Goal: Information Seeking & Learning: Learn about a topic

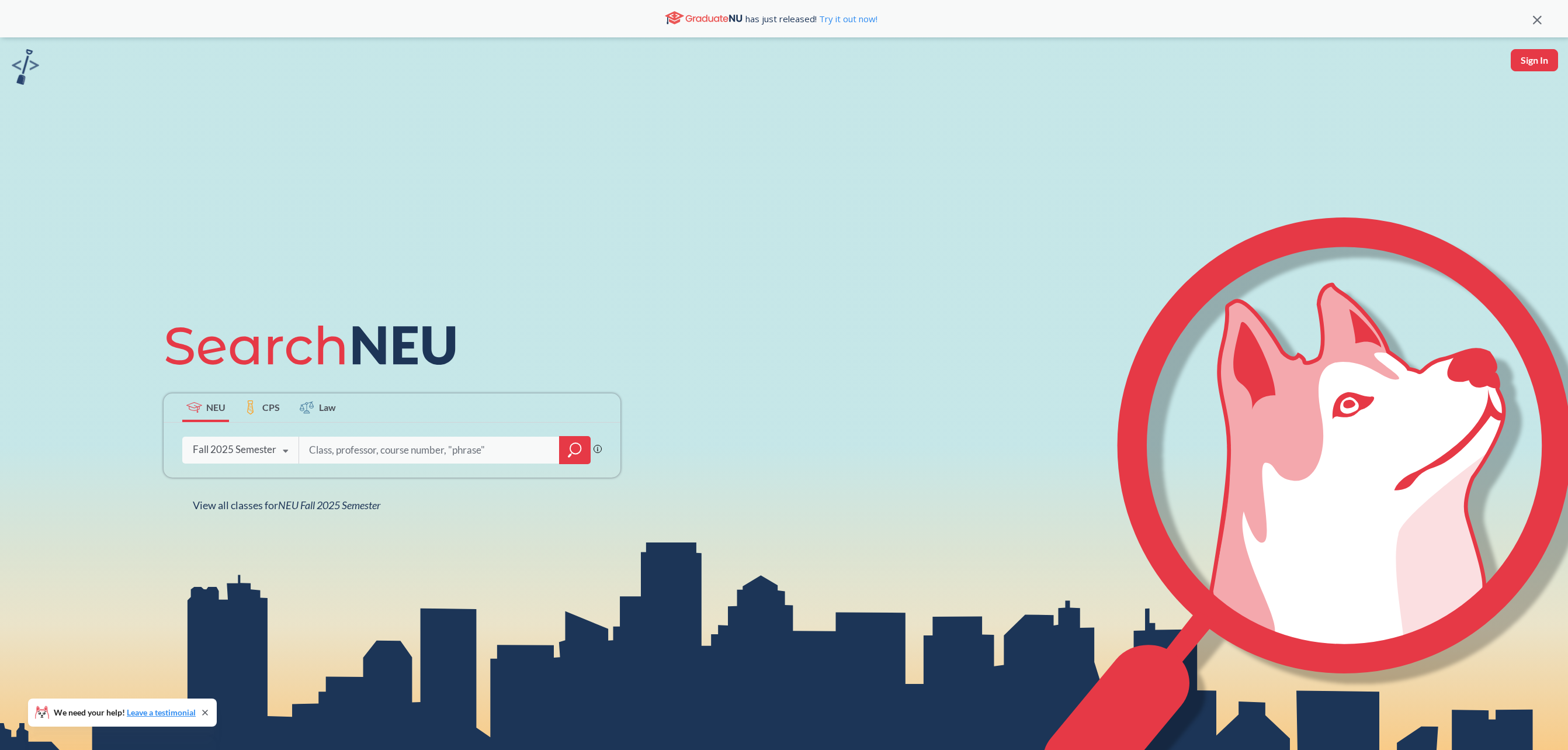
click at [353, 457] on input "search" at bounding box center [429, 450] width 243 height 25
click at [577, 449] on icon "magnifying glass" at bounding box center [575, 449] width 14 height 16
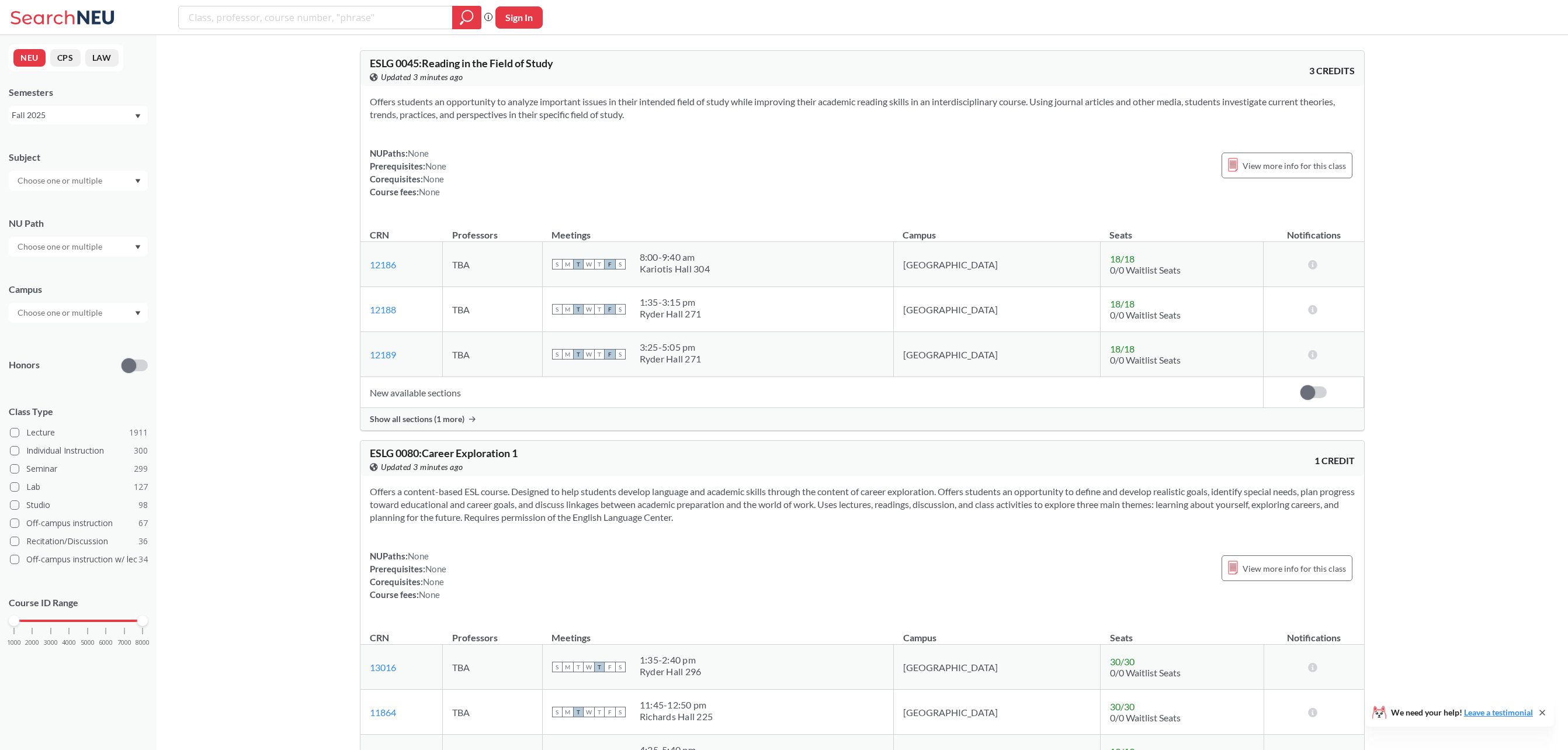
click at [85, 320] on div at bounding box center [78, 313] width 139 height 20
click at [88, 386] on div "[GEOGRAPHIC_DATA], [GEOGRAPHIC_DATA] ( 39 )" at bounding box center [81, 381] width 132 height 38
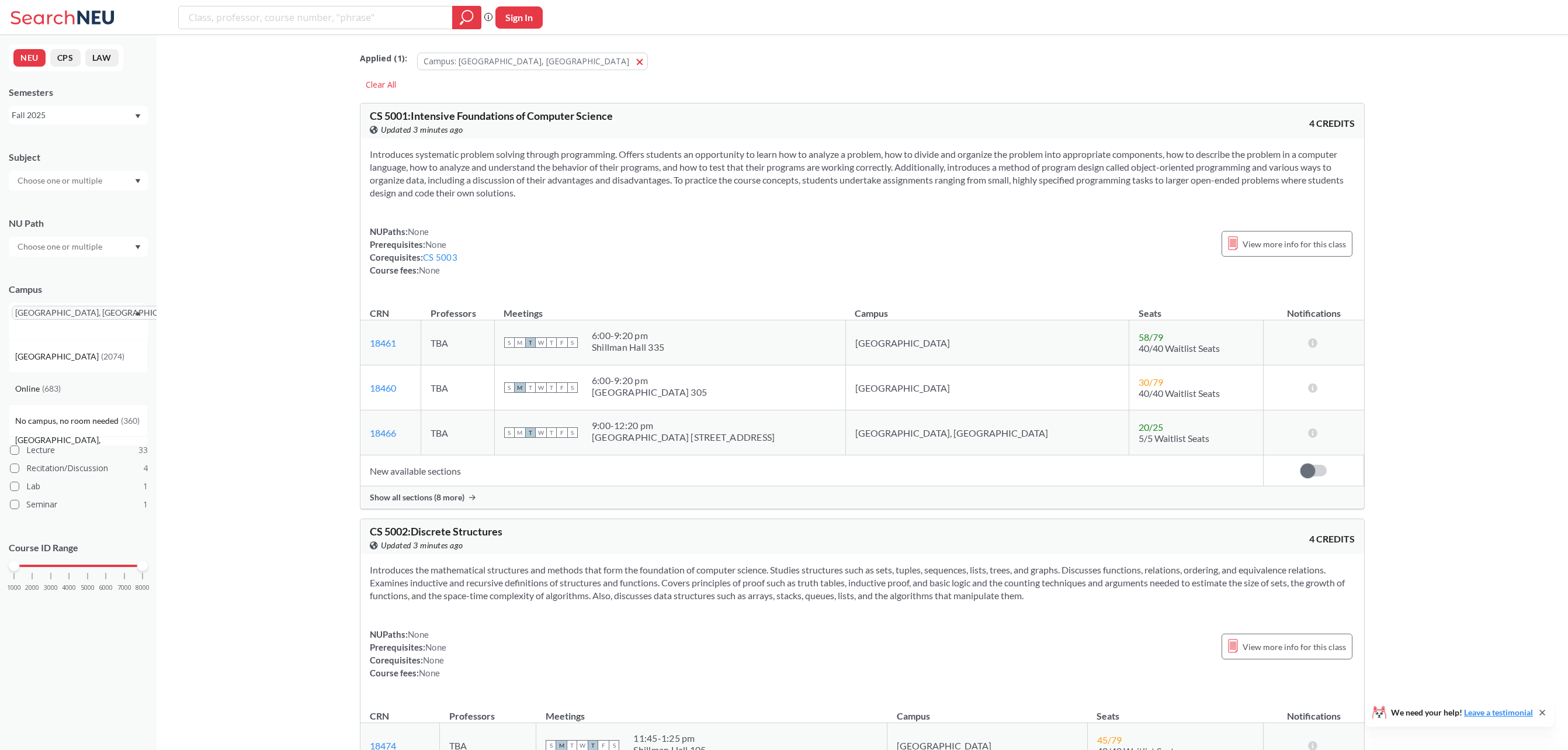
click at [85, 382] on div "Online ( 683 )" at bounding box center [81, 389] width 132 height 13
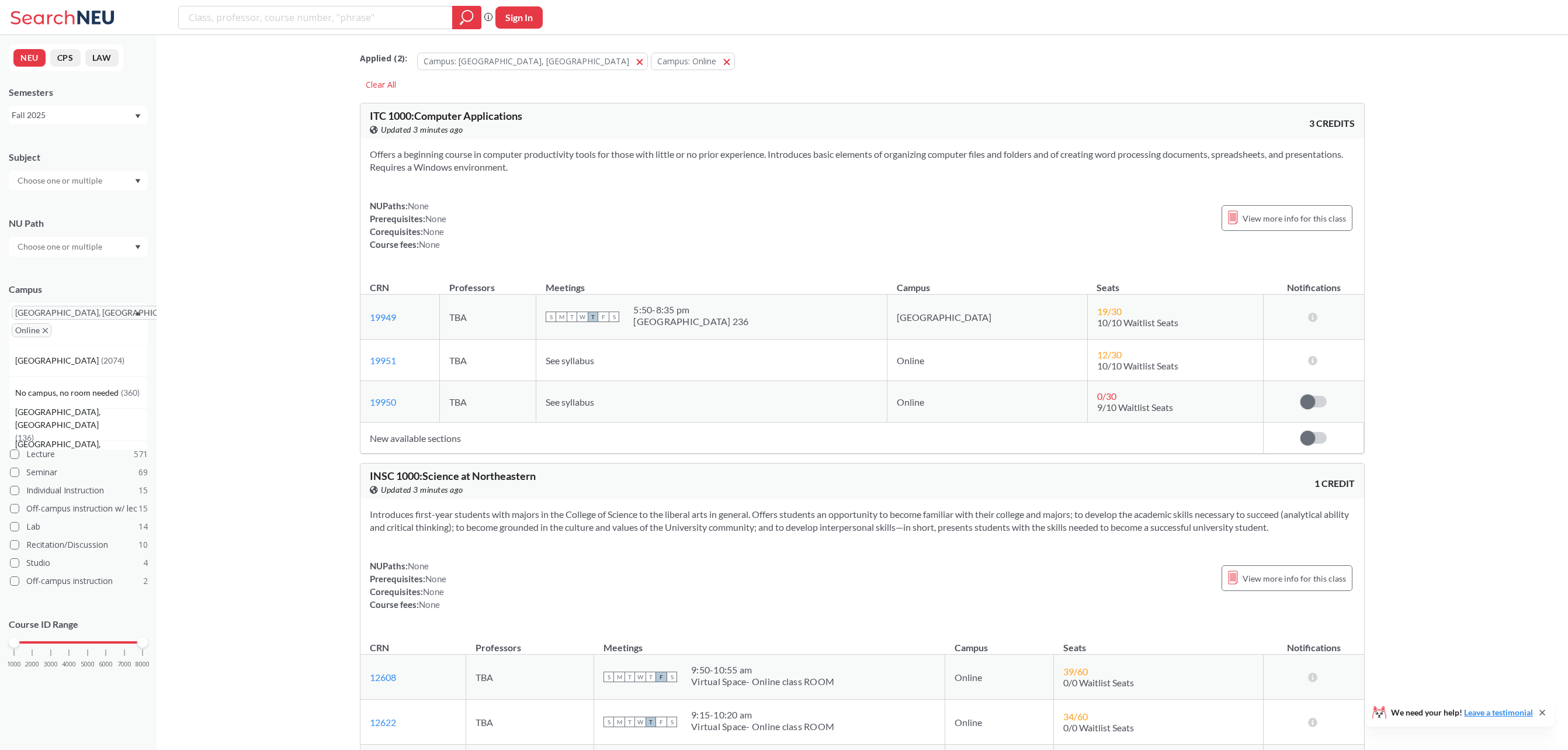
click at [119, 181] on div at bounding box center [78, 181] width 139 height 20
click at [81, 244] on p "Computer Science" at bounding box center [81, 245] width 132 height 11
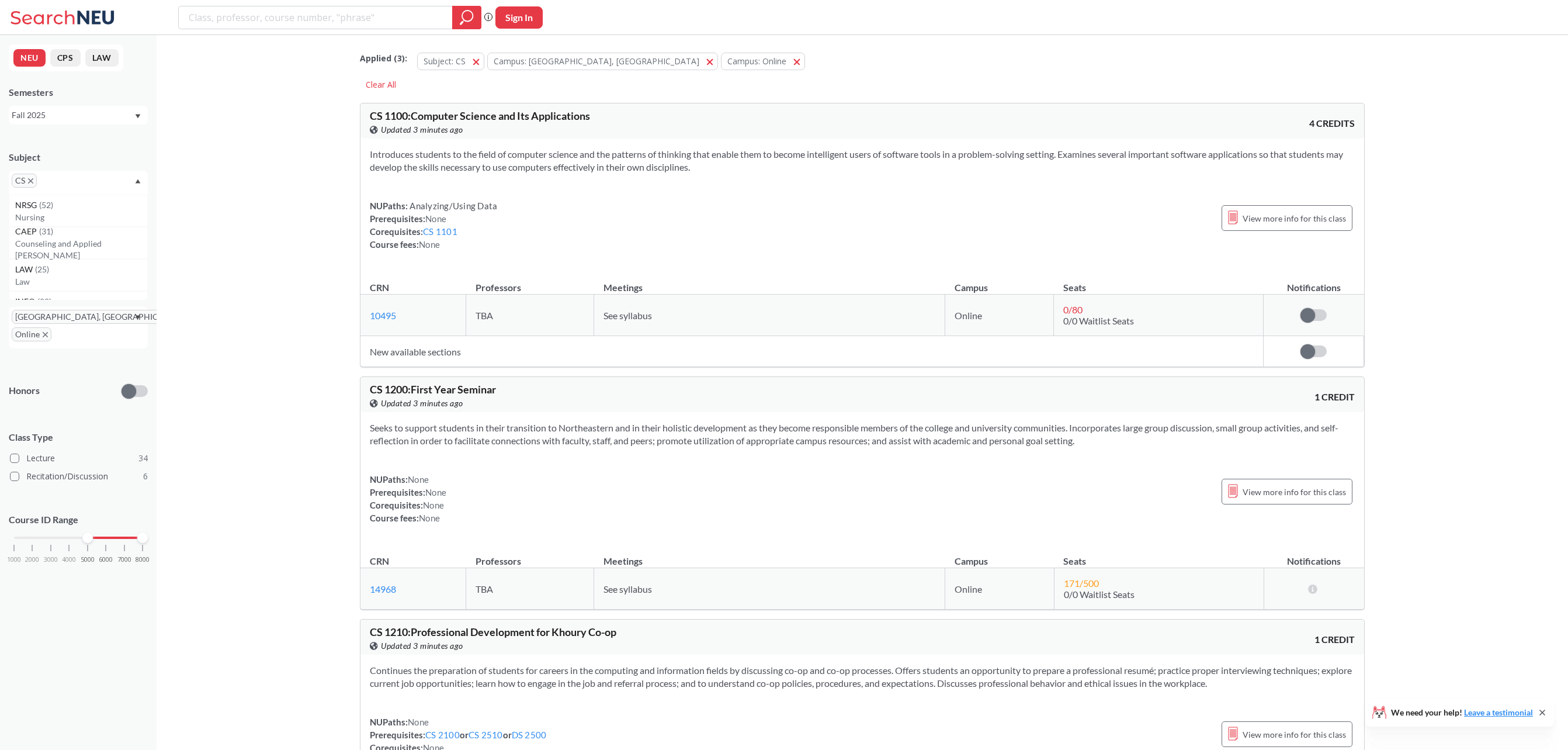
drag, startPoint x: 16, startPoint y: 534, endPoint x: 84, endPoint y: 543, distance: 68.6
click at [84, 543] on div "1000 2000 3000 4000 5000 6000 7000 8000" at bounding box center [78, 559] width 139 height 53
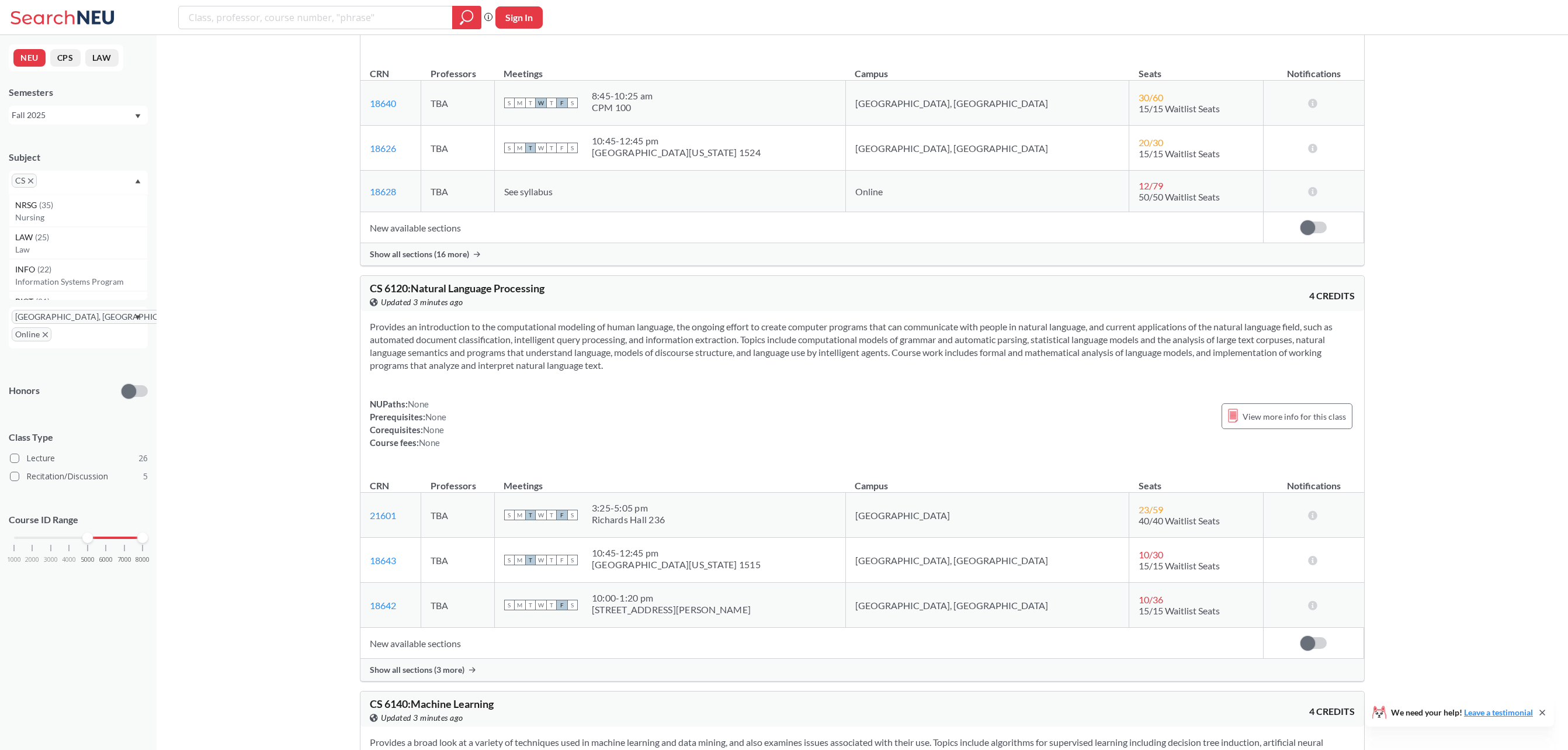
scroll to position [8020, 0]
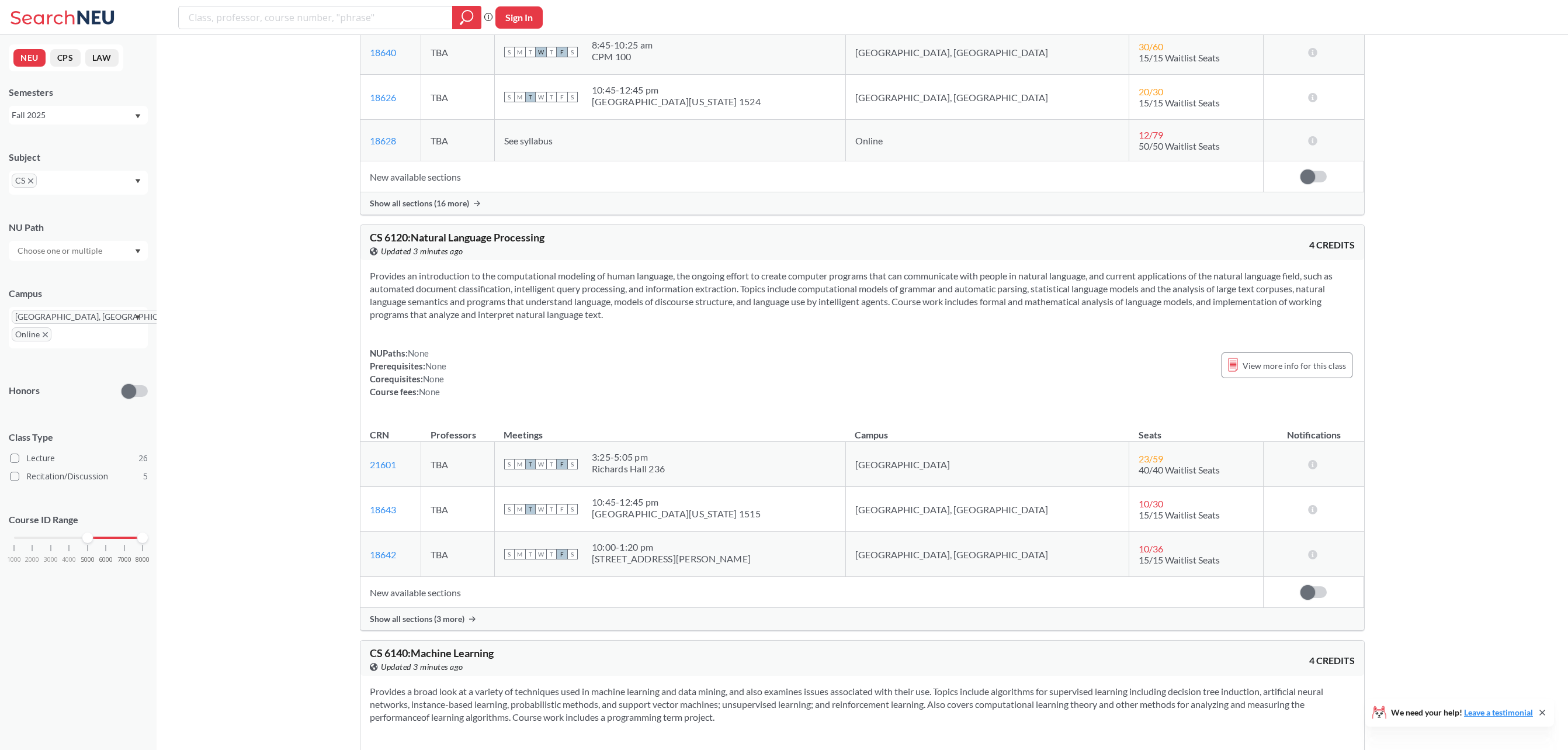
click at [445, 624] on span "Show all sections (3 more)" at bounding box center [417, 618] width 95 height 11
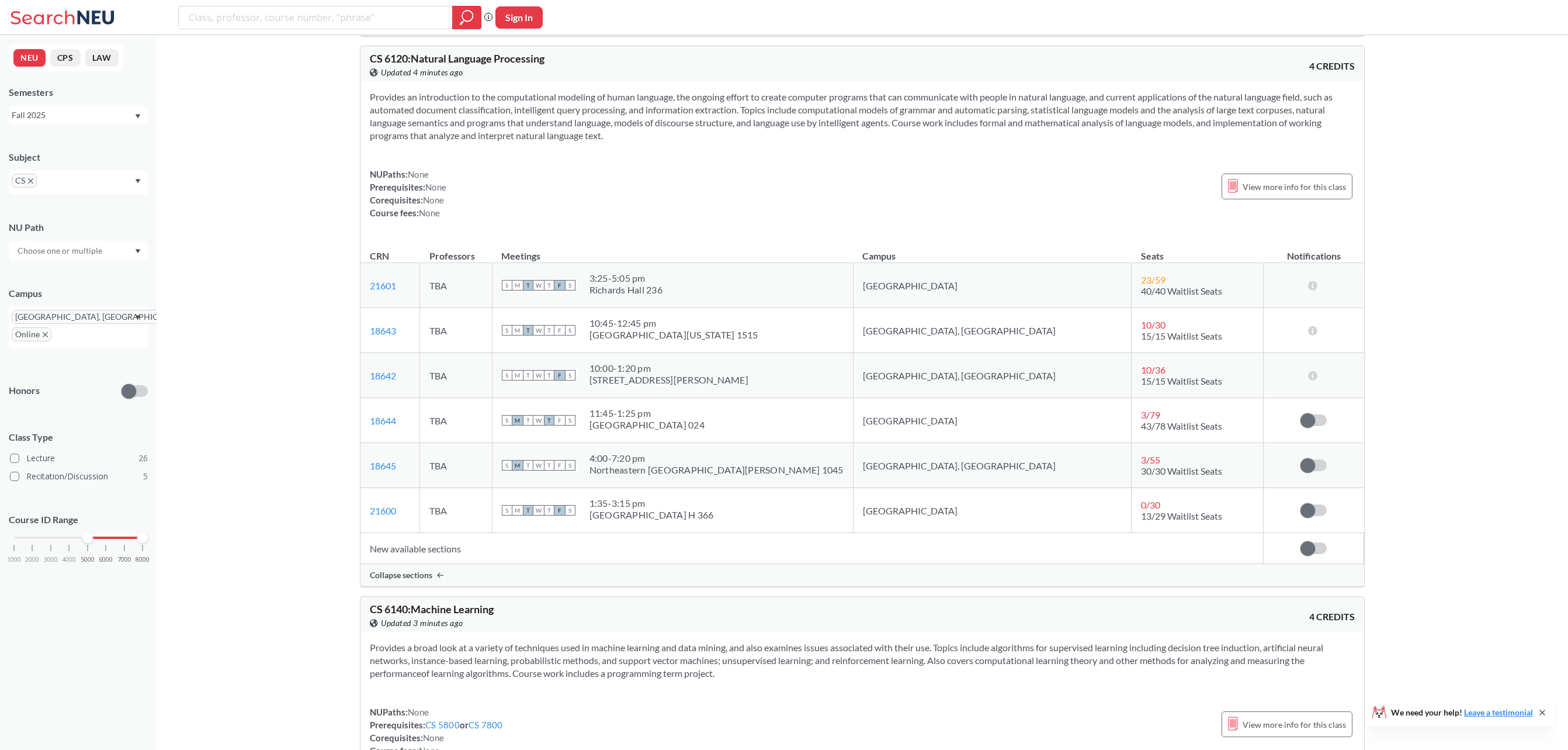
scroll to position [8672, 0]
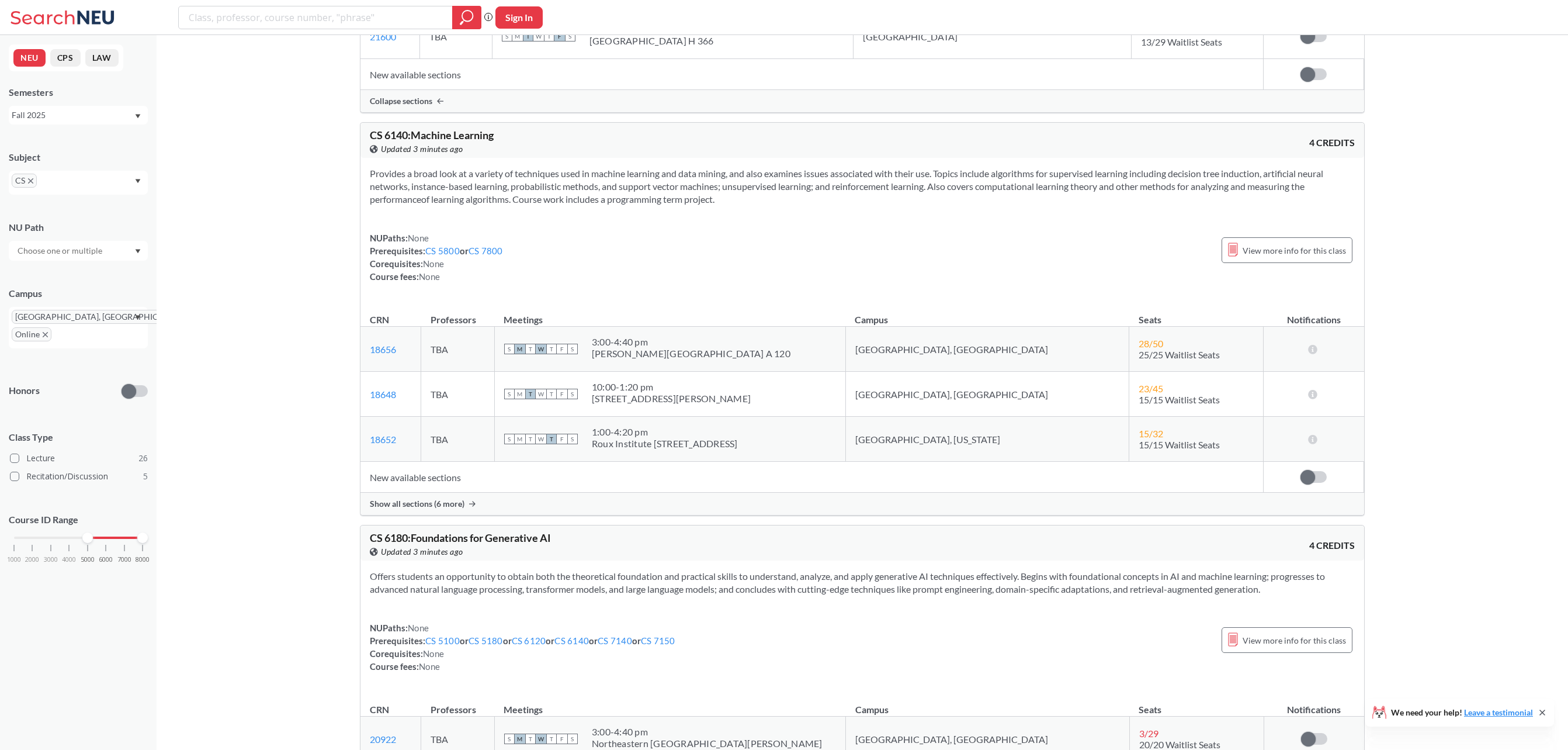
click at [433, 509] on span "Show all sections (6 more)" at bounding box center [417, 503] width 95 height 11
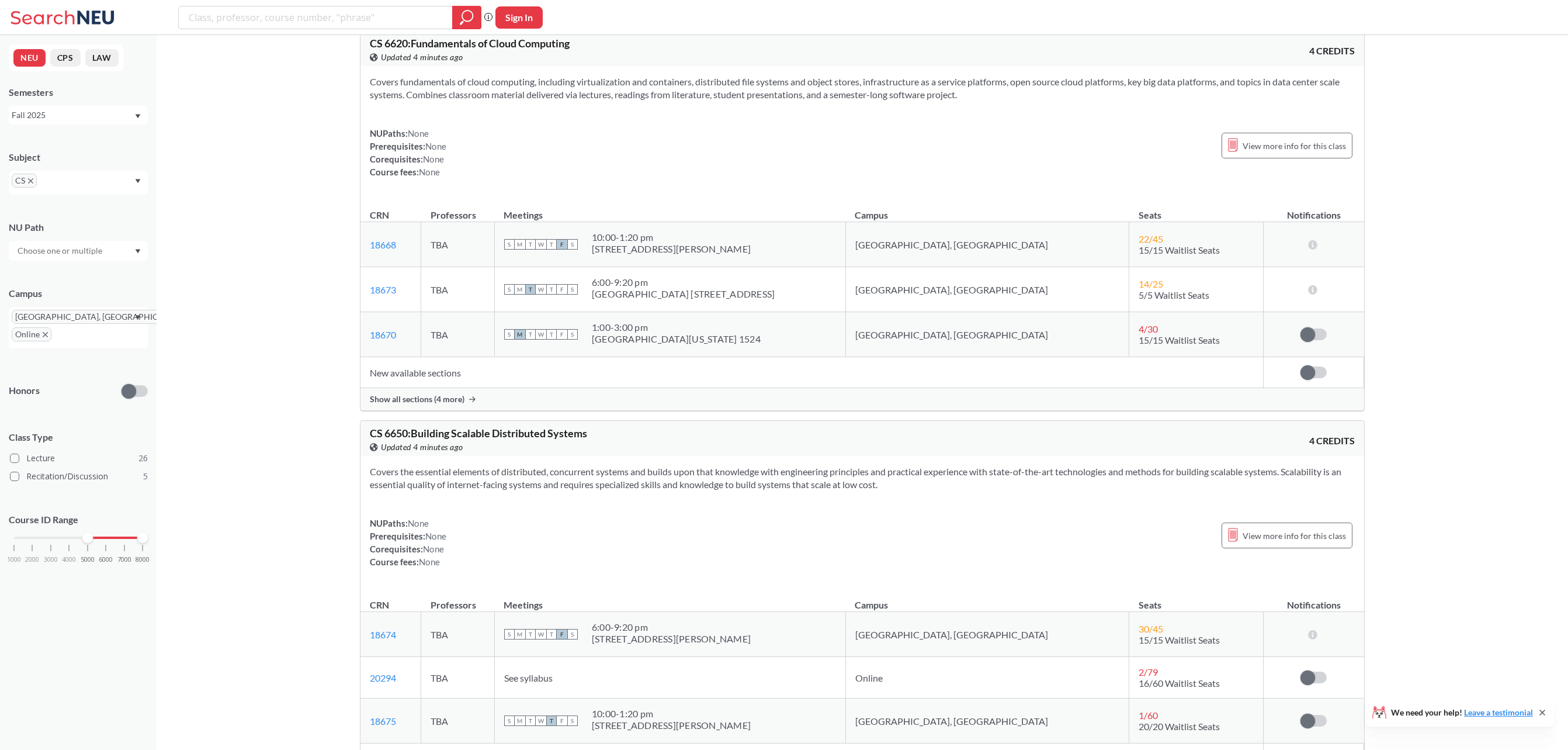
scroll to position [9896, 0]
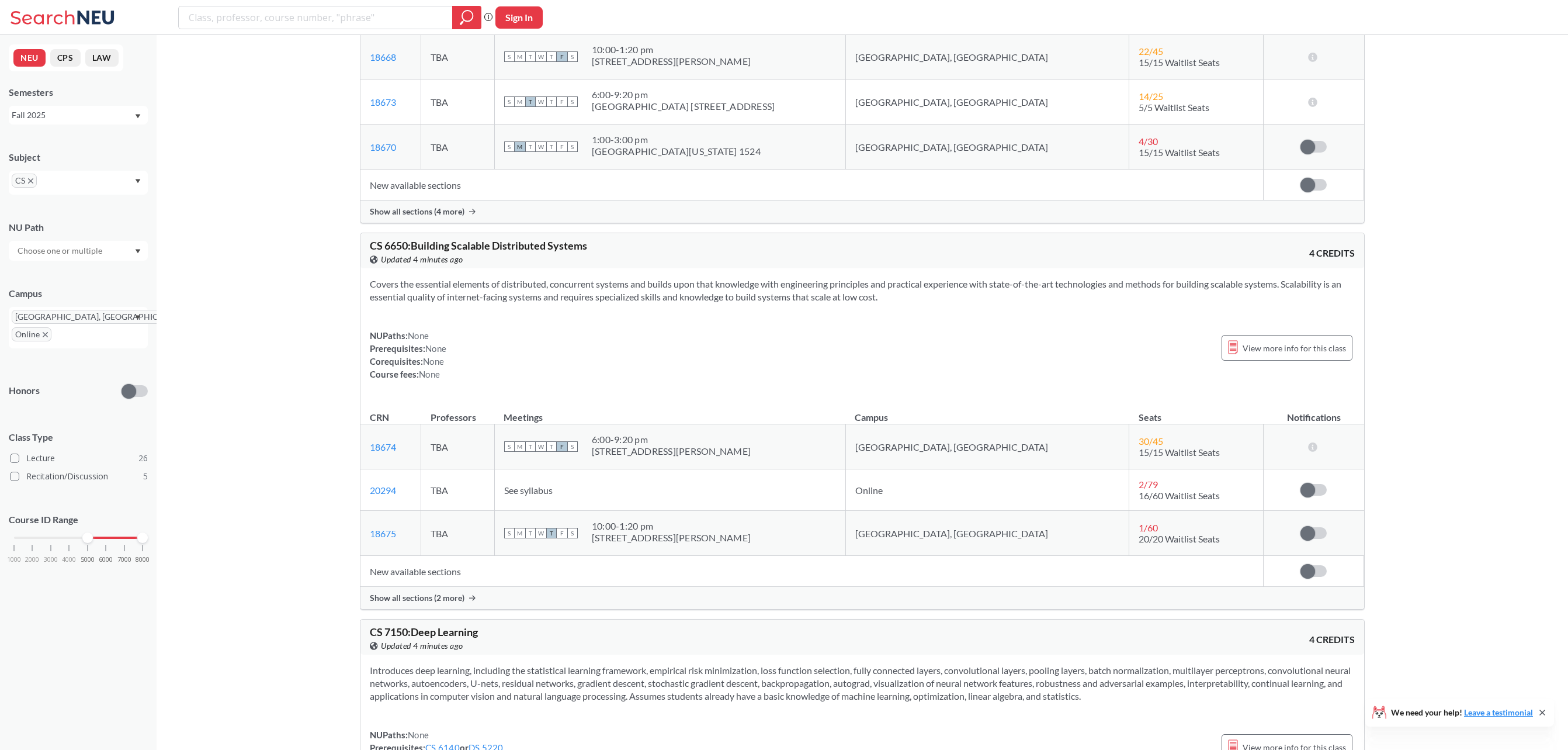
click at [454, 603] on span "Show all sections (2 more)" at bounding box center [417, 597] width 95 height 11
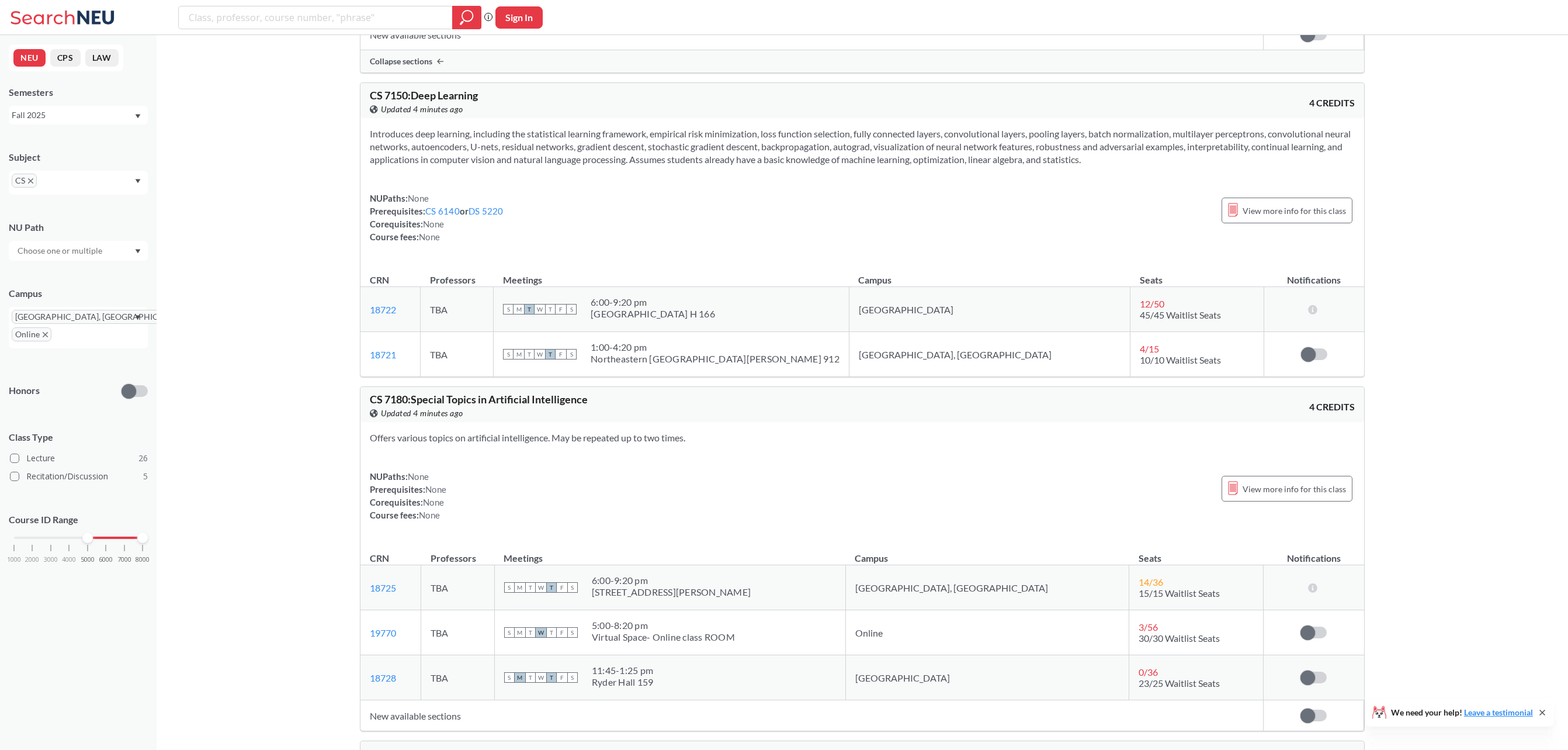
scroll to position [10693, 0]
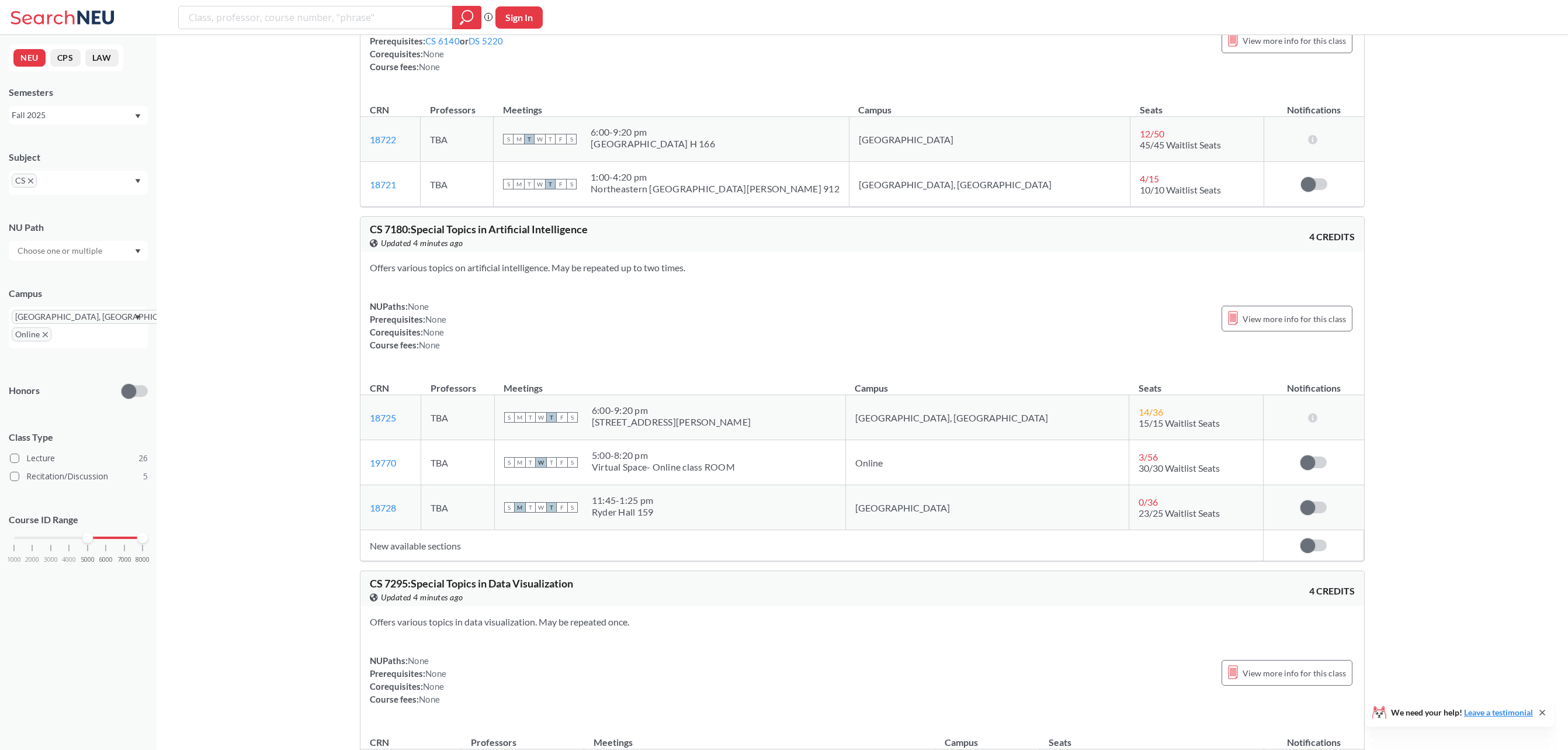
drag, startPoint x: 405, startPoint y: 308, endPoint x: 724, endPoint y: 336, distance: 320.2
click at [686, 274] on section "Offers various topics on artificial intelligence. May be repeated up to two tim…" at bounding box center [862, 267] width 985 height 13
click at [724, 337] on div "Offers various topics on artificial intelligence. May be repeated up to two tim…" at bounding box center [862, 311] width 1004 height 118
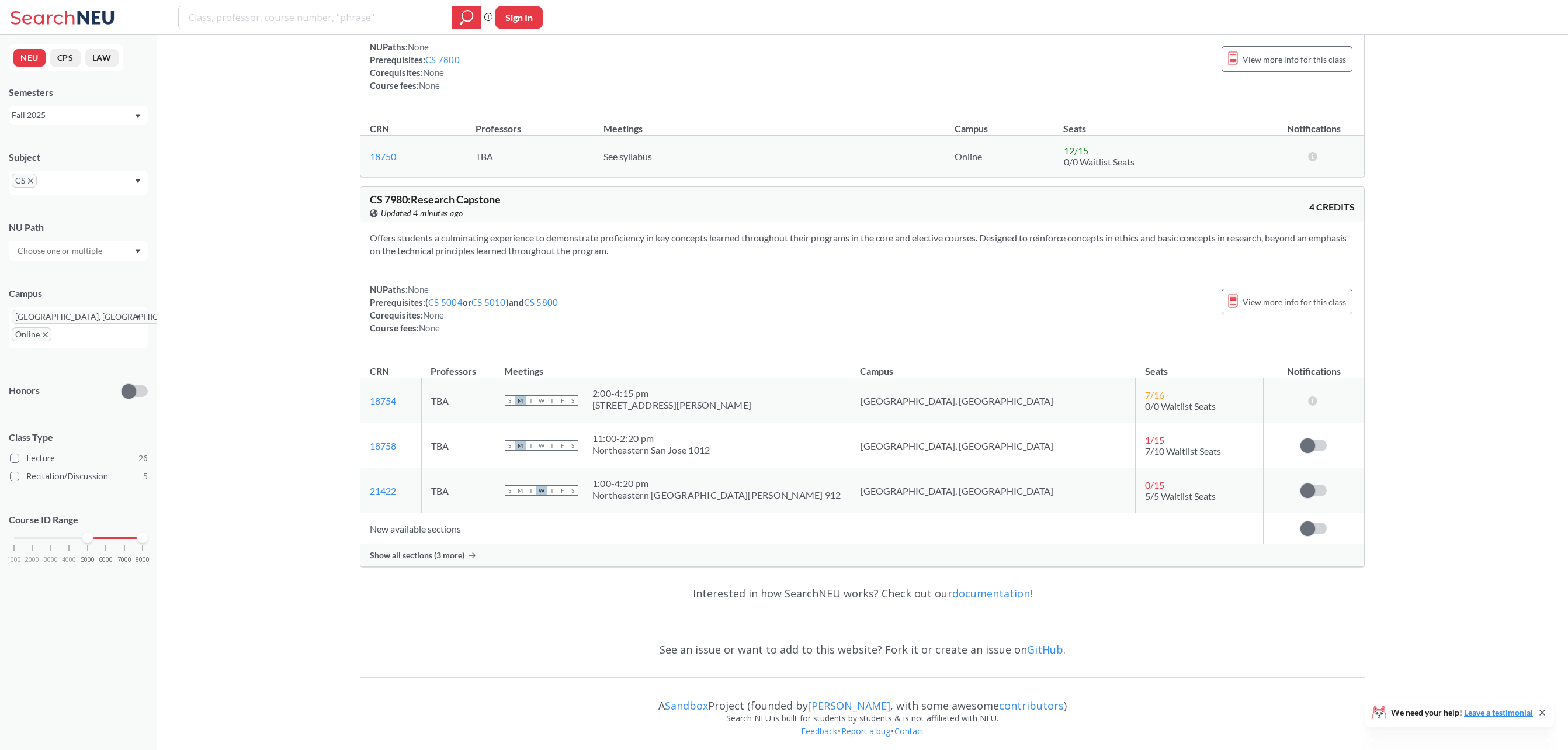
scroll to position [11596, 0]
click at [441, 555] on span "Show all sections (3 more)" at bounding box center [417, 550] width 95 height 11
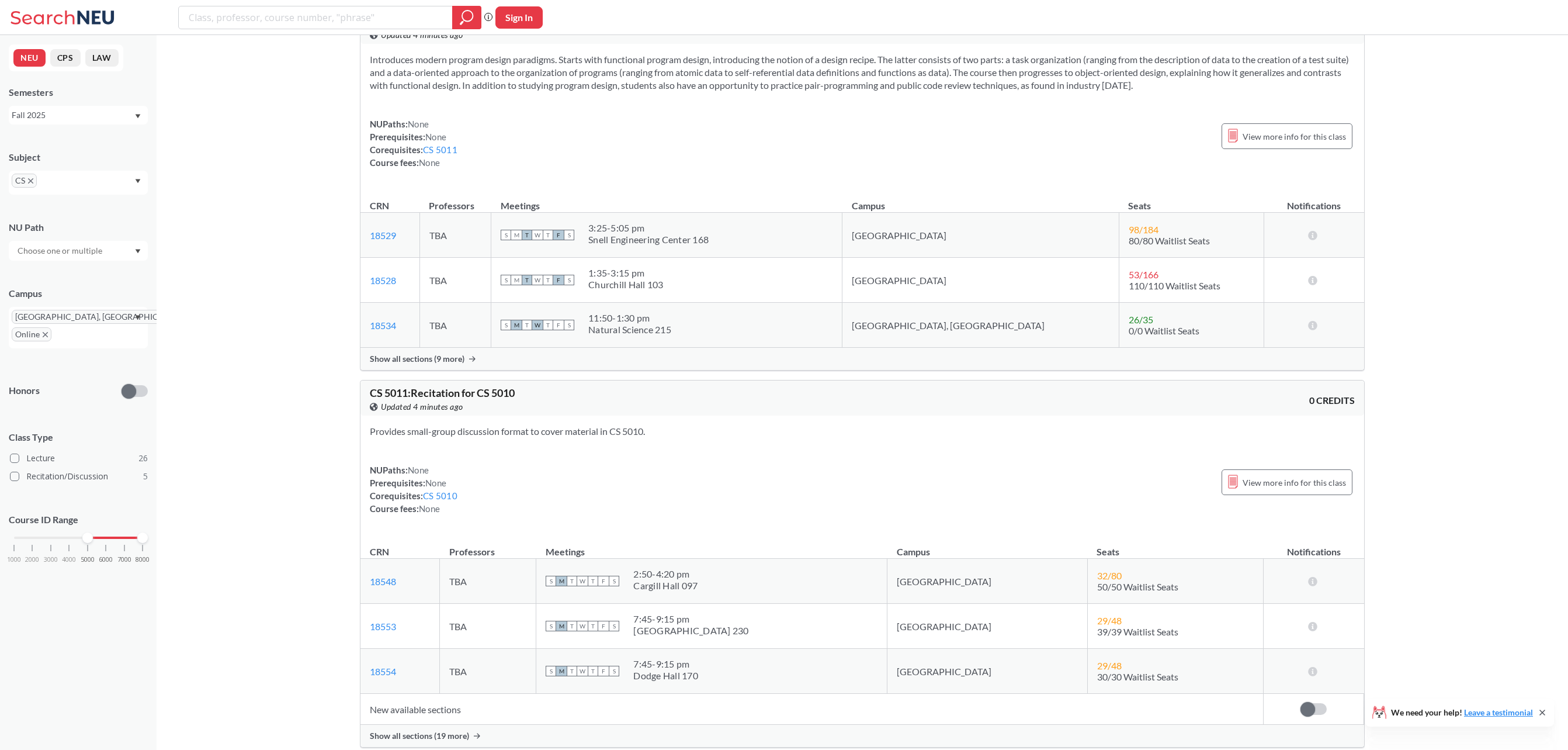
scroll to position [2756, 0]
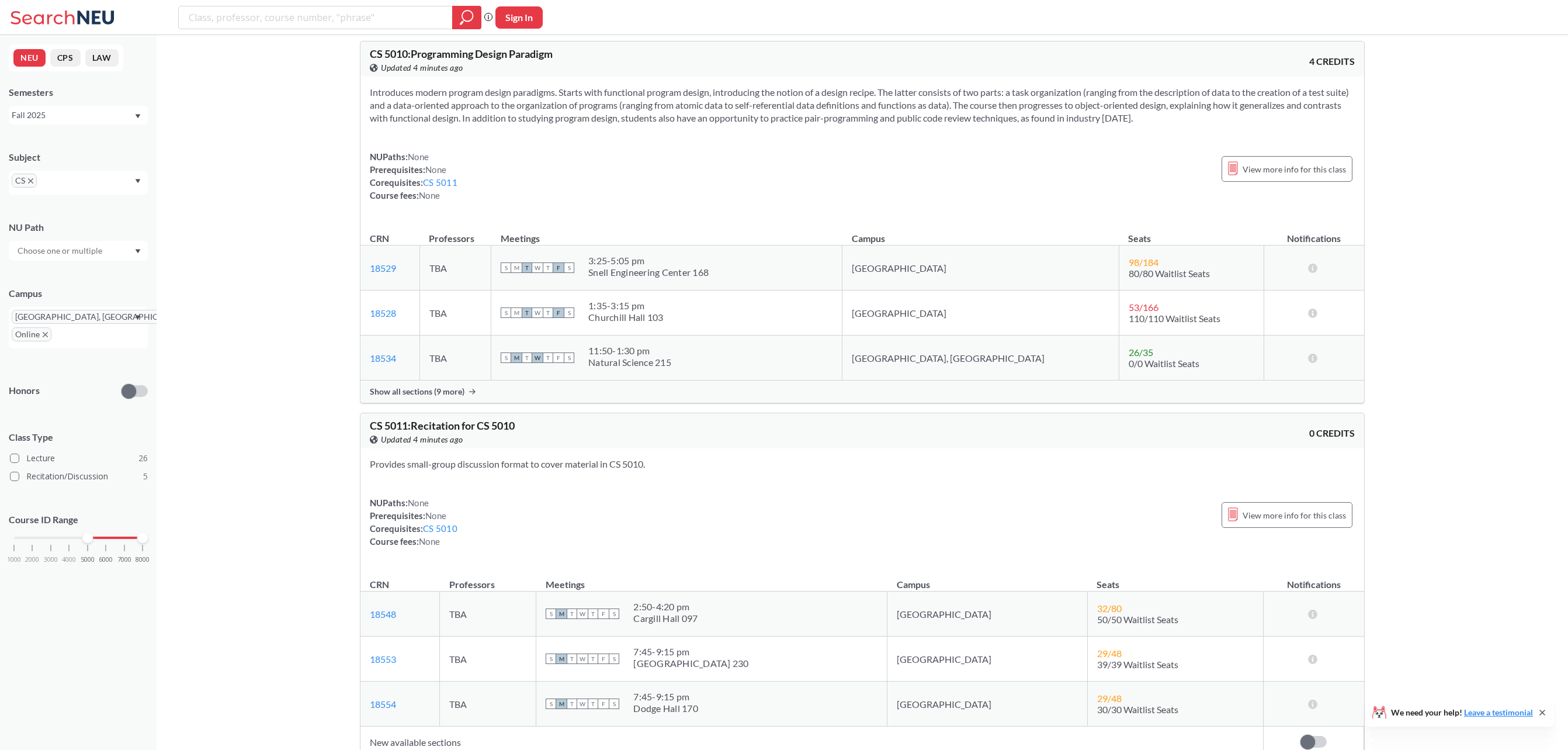
click at [438, 397] on span "Show all sections (9 more)" at bounding box center [417, 391] width 95 height 11
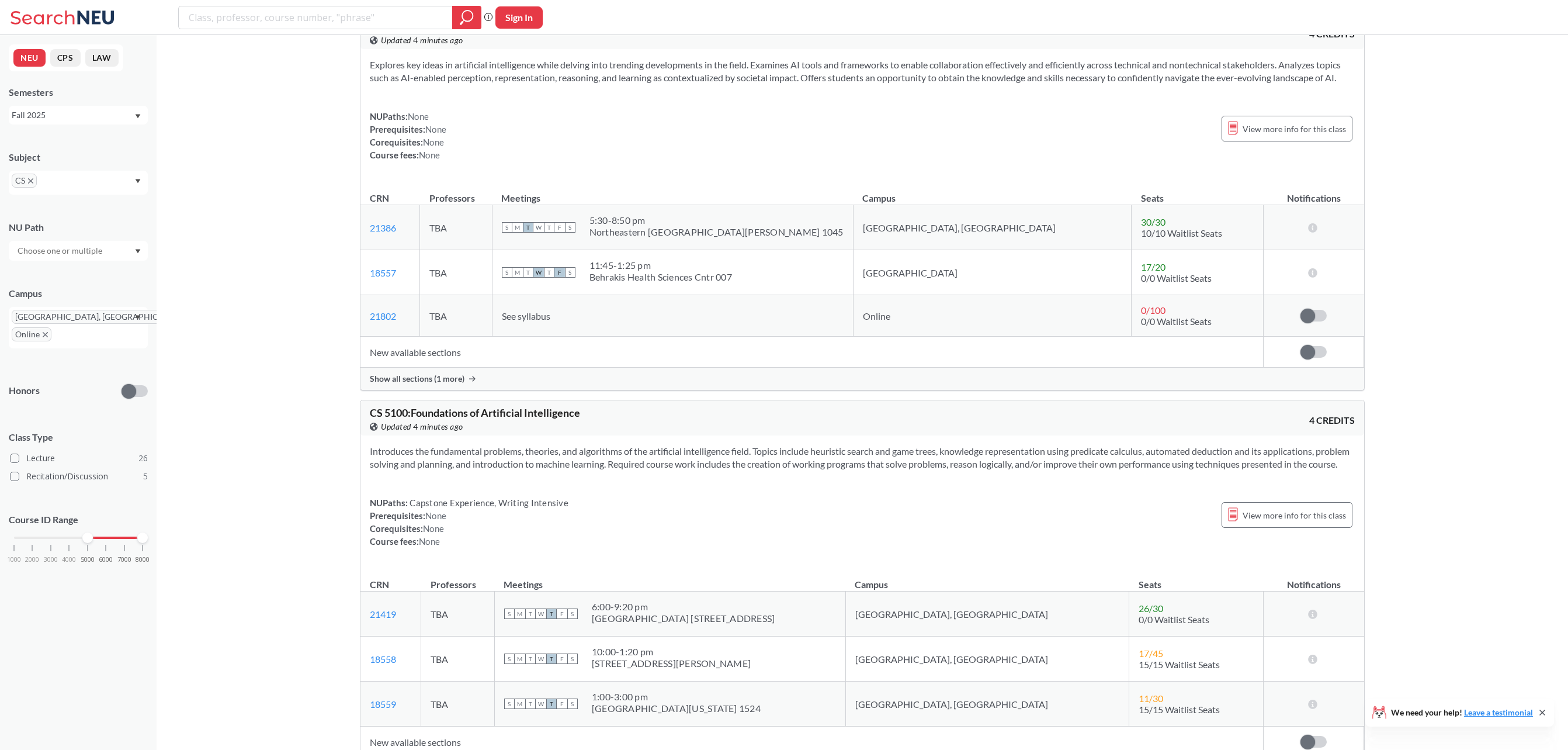
scroll to position [4140, 0]
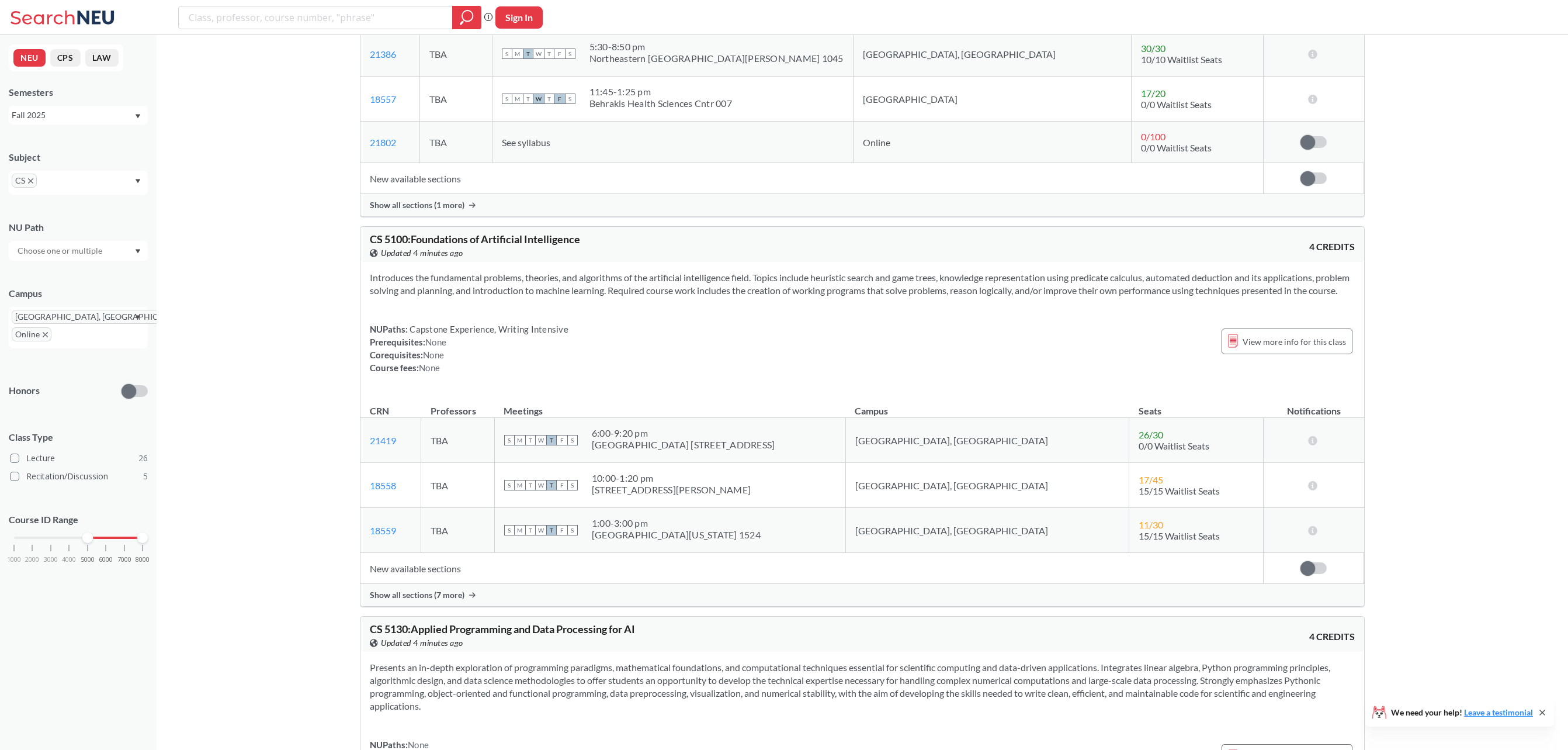
click at [424, 600] on span "Show all sections (7 more)" at bounding box center [417, 594] width 95 height 11
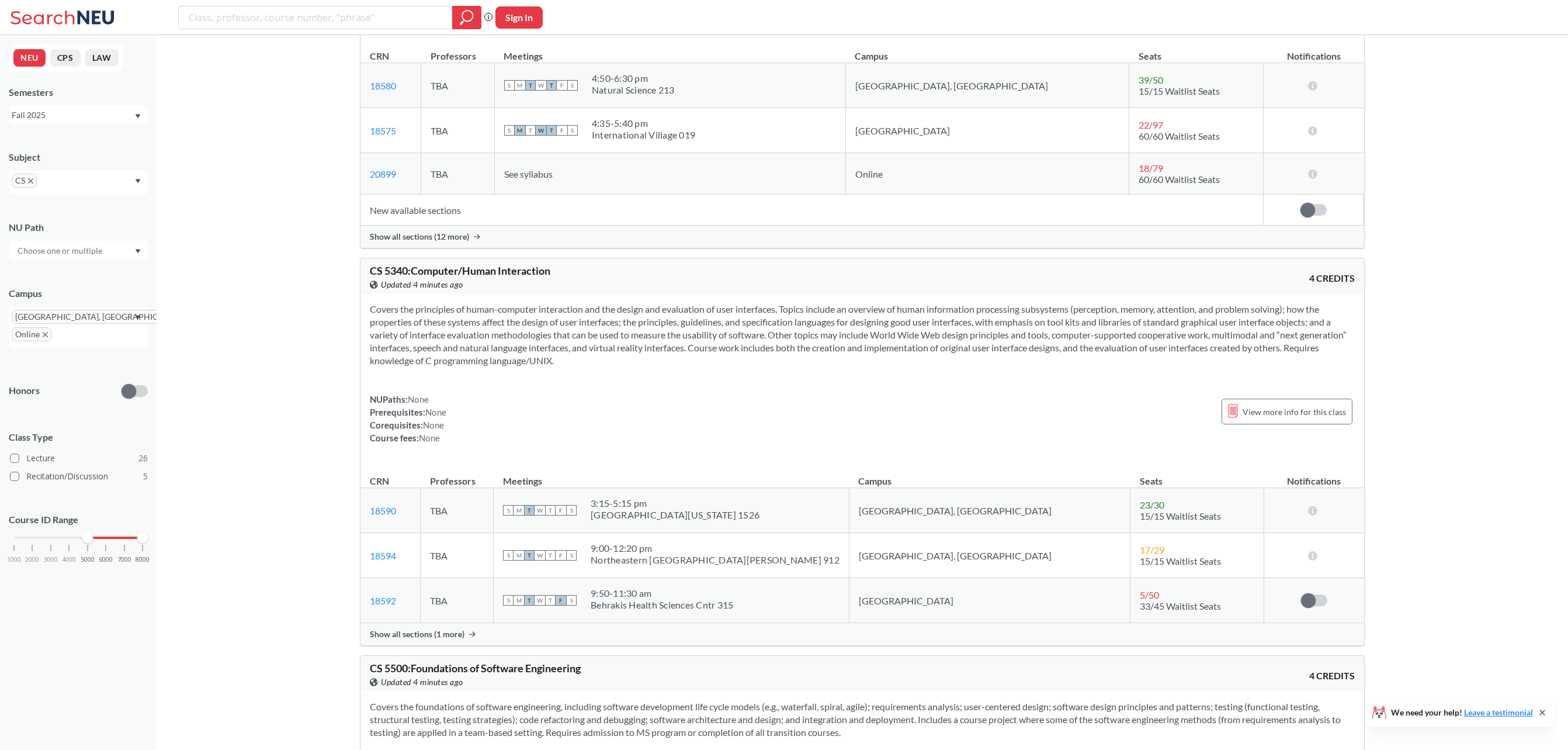
scroll to position [5980, 0]
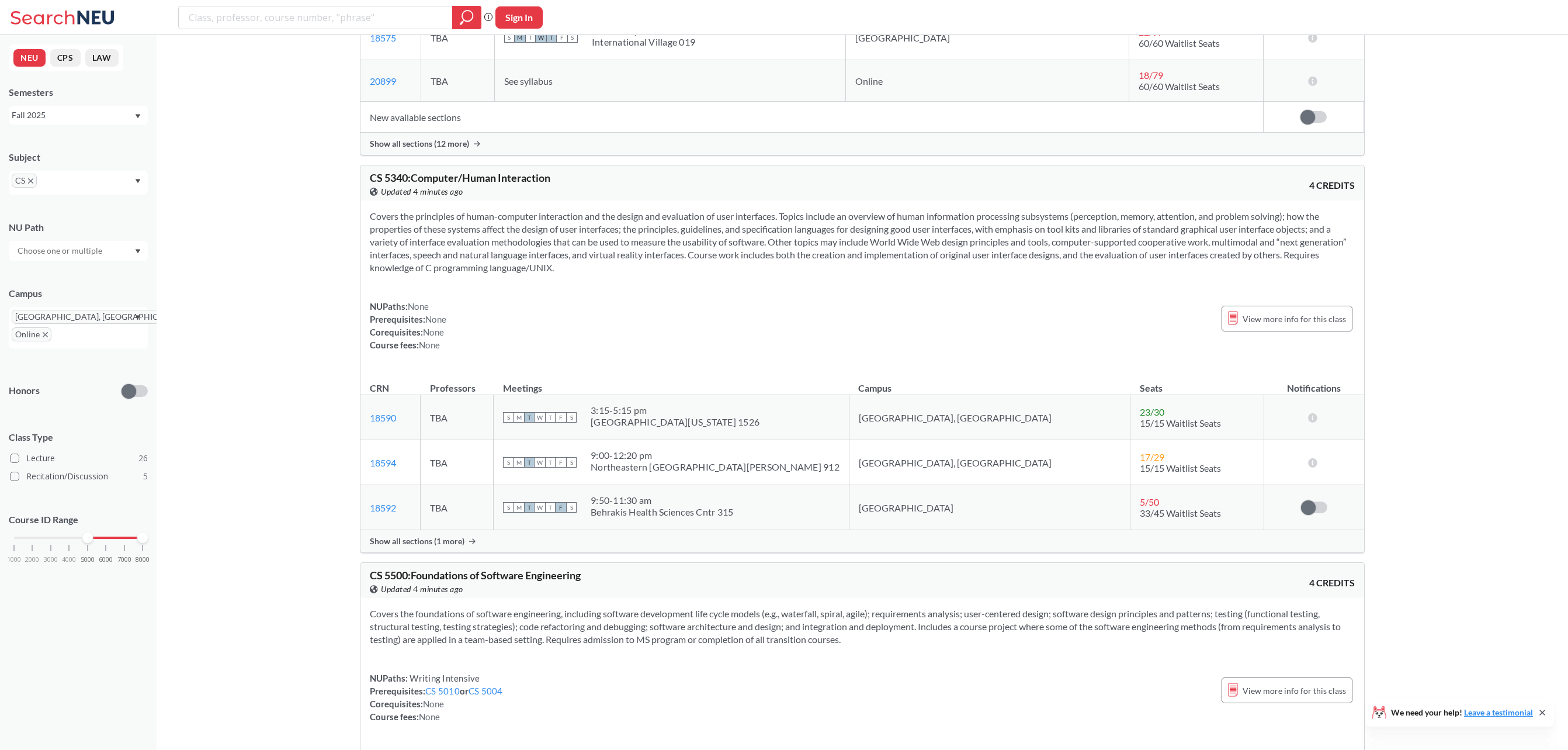
click at [439, 547] on span "Show all sections (1 more)" at bounding box center [417, 541] width 95 height 11
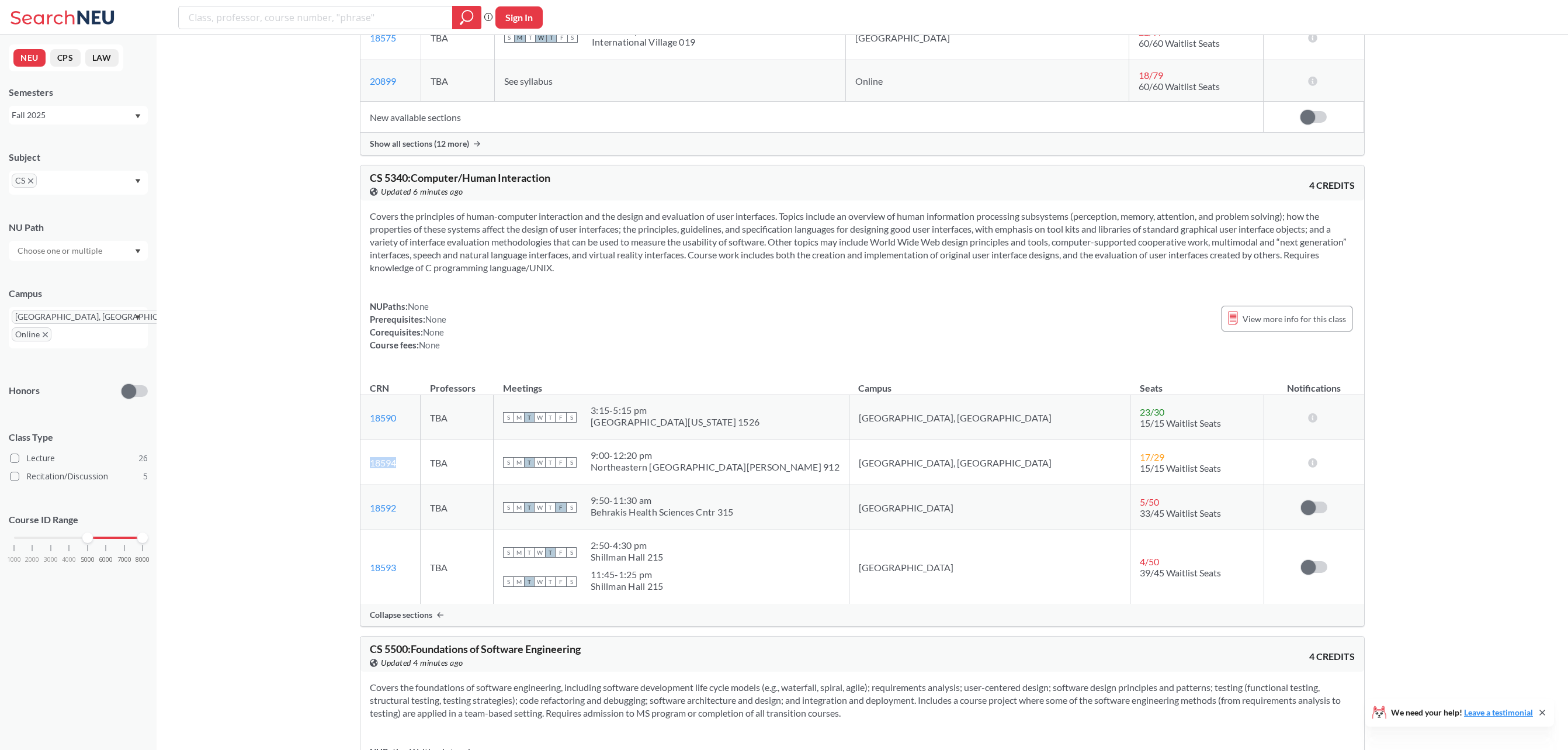
drag, startPoint x: 414, startPoint y: 500, endPoint x: 371, endPoint y: 503, distance: 43.1
click at [371, 485] on td "18594 View this section on Banner." at bounding box center [390, 462] width 60 height 45
copy link "18594"
drag, startPoint x: 595, startPoint y: 309, endPoint x: 589, endPoint y: 307, distance: 6.3
click at [595, 274] on section at bounding box center [862, 242] width 985 height 64
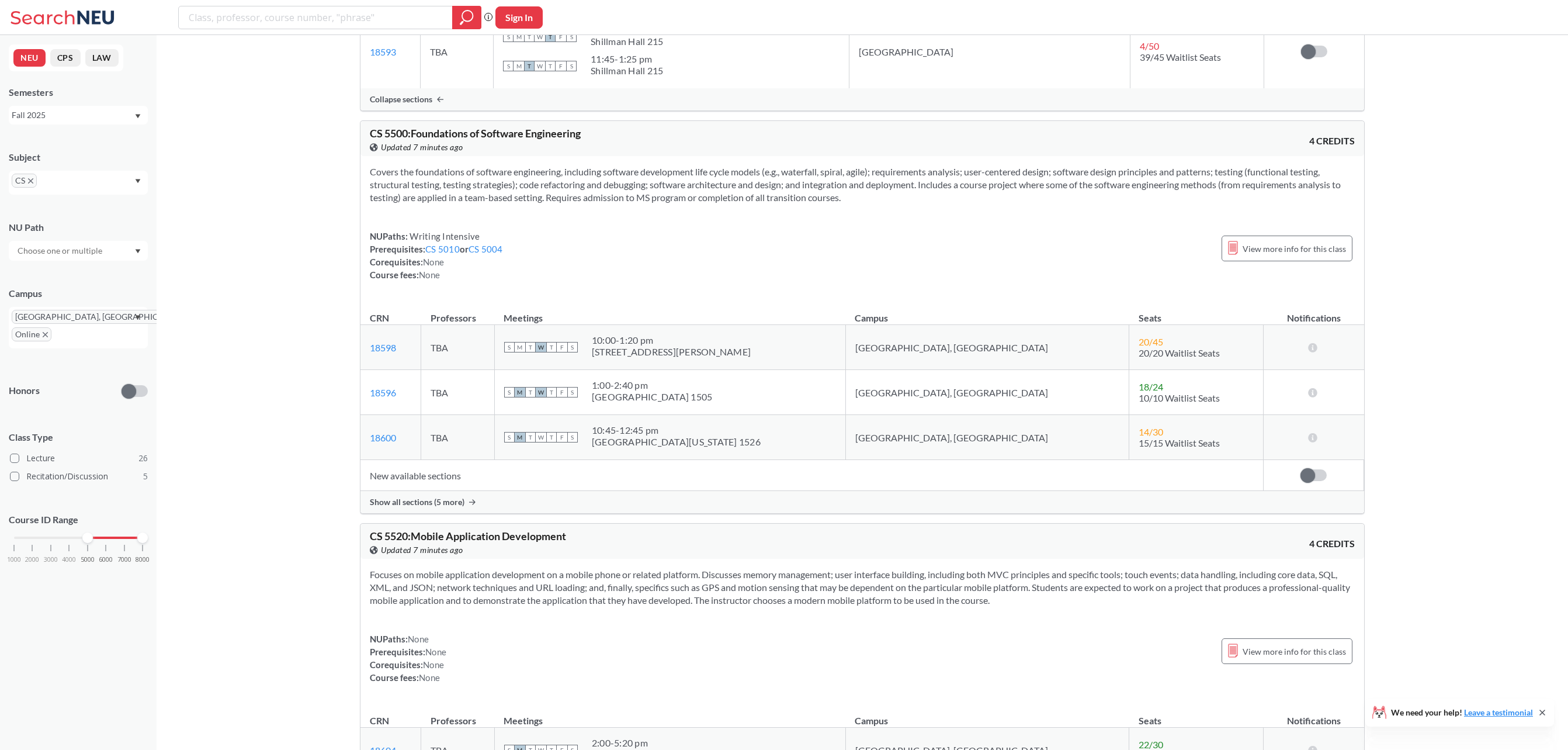
scroll to position [6527, 0]
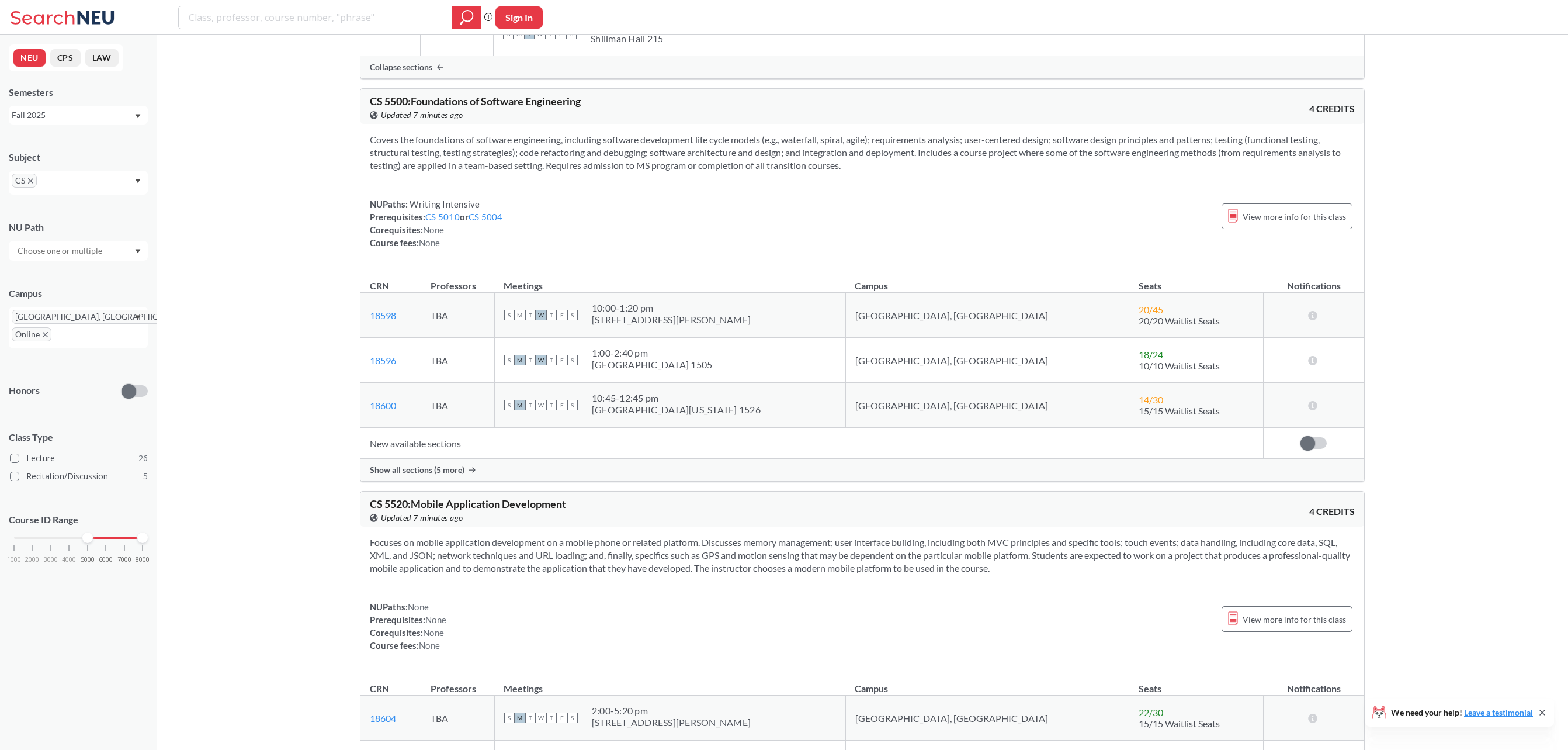
click at [450, 475] on span "Show all sections (5 more)" at bounding box center [417, 469] width 95 height 11
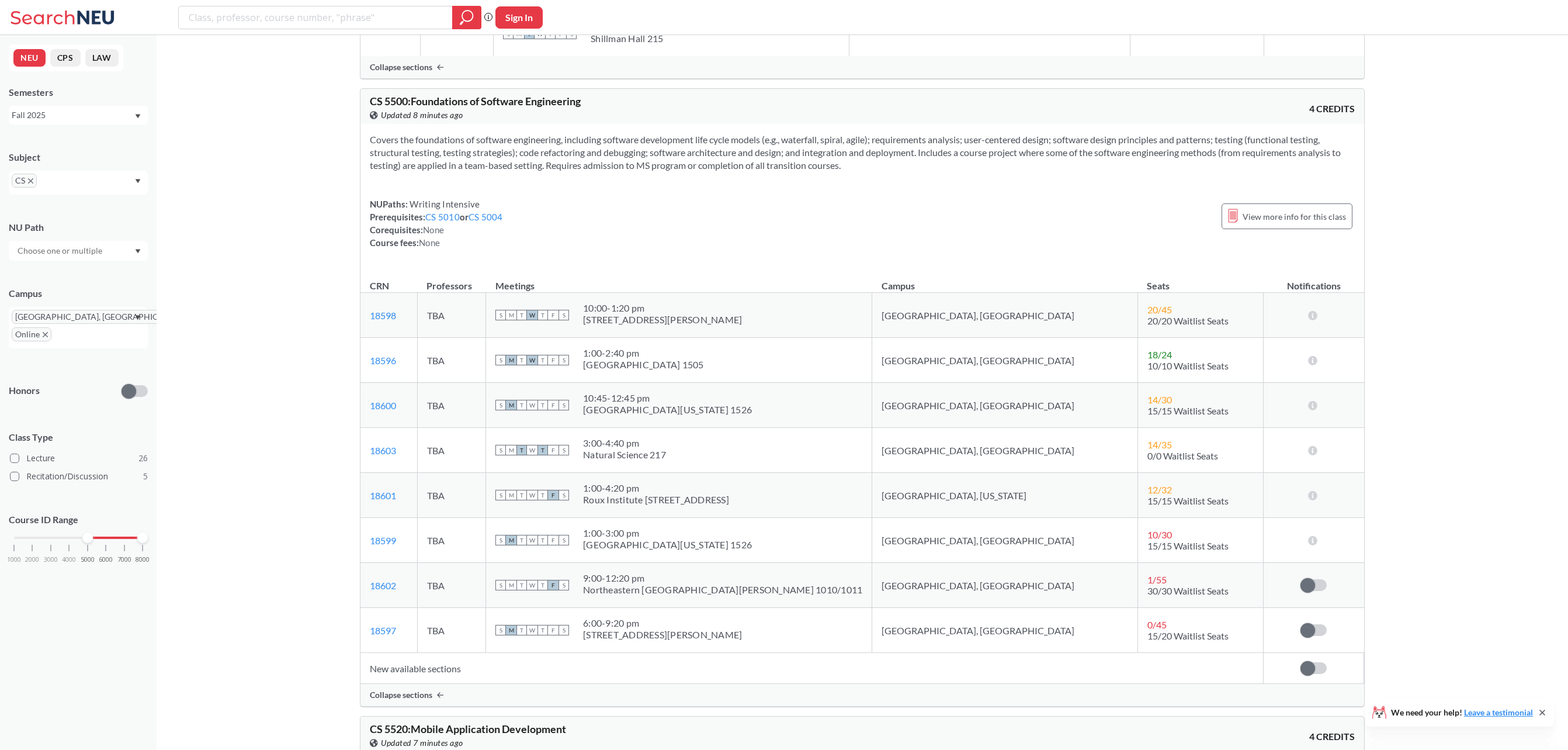
scroll to position [6698, 0]
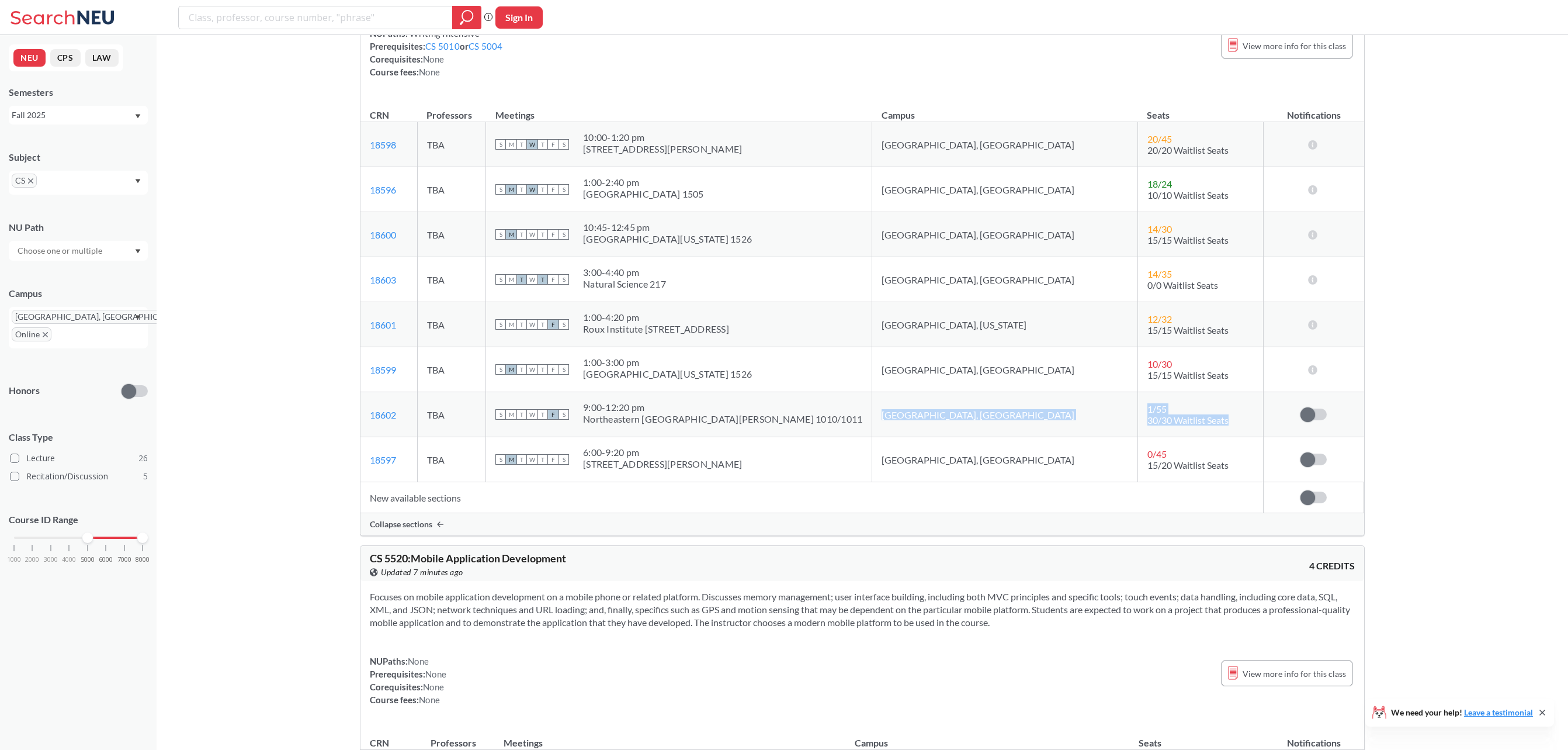
drag, startPoint x: 922, startPoint y: 456, endPoint x: 1187, endPoint y: 461, distance: 265.0
click at [1178, 437] on tr "18602 View this section on Banner. TBA S M T W T F S 9:00 - 12:20 pm Northeaste…" at bounding box center [862, 414] width 1004 height 45
click at [1187, 437] on td "1 / 55 30/30 Waitlist Seats" at bounding box center [1200, 414] width 126 height 45
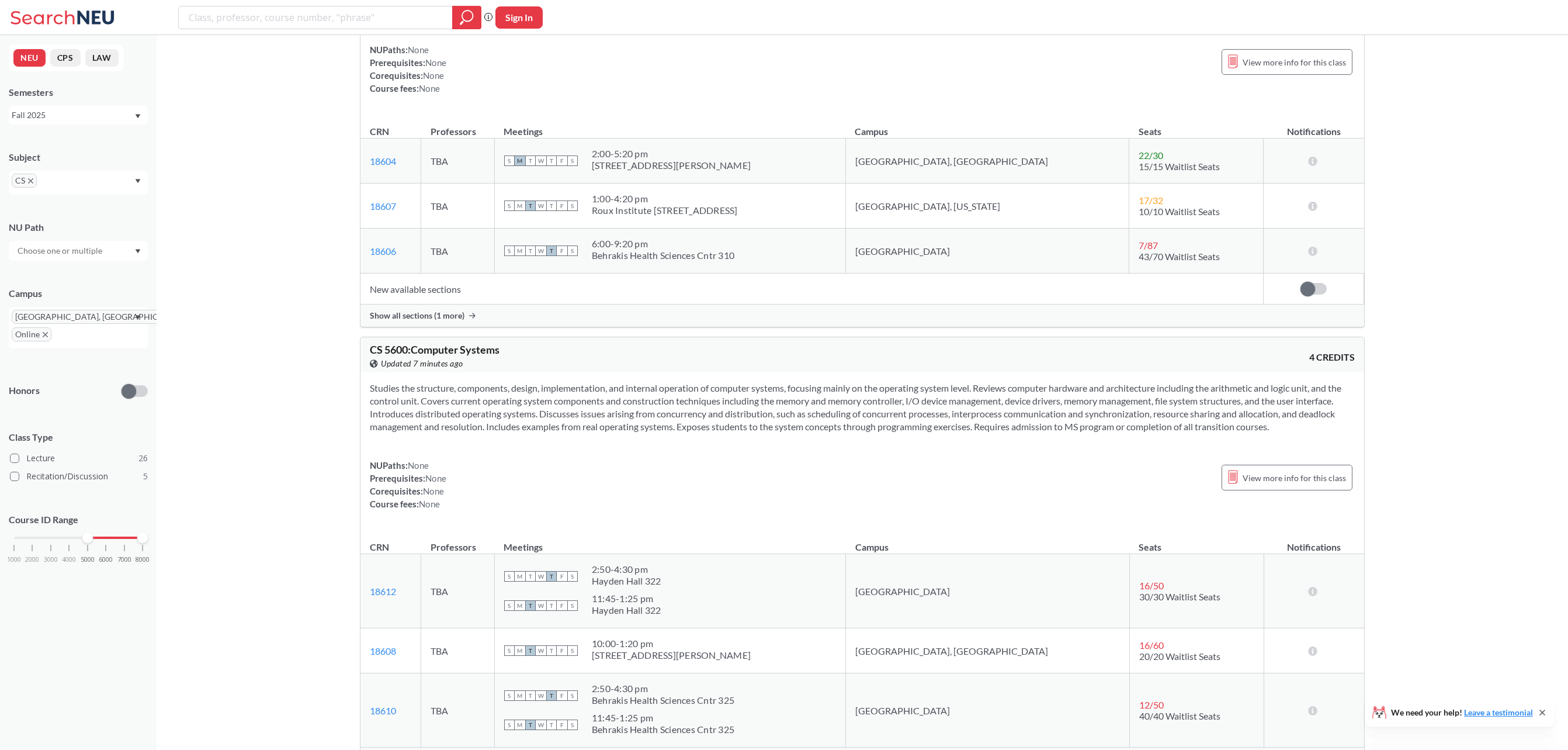
scroll to position [7458, 0]
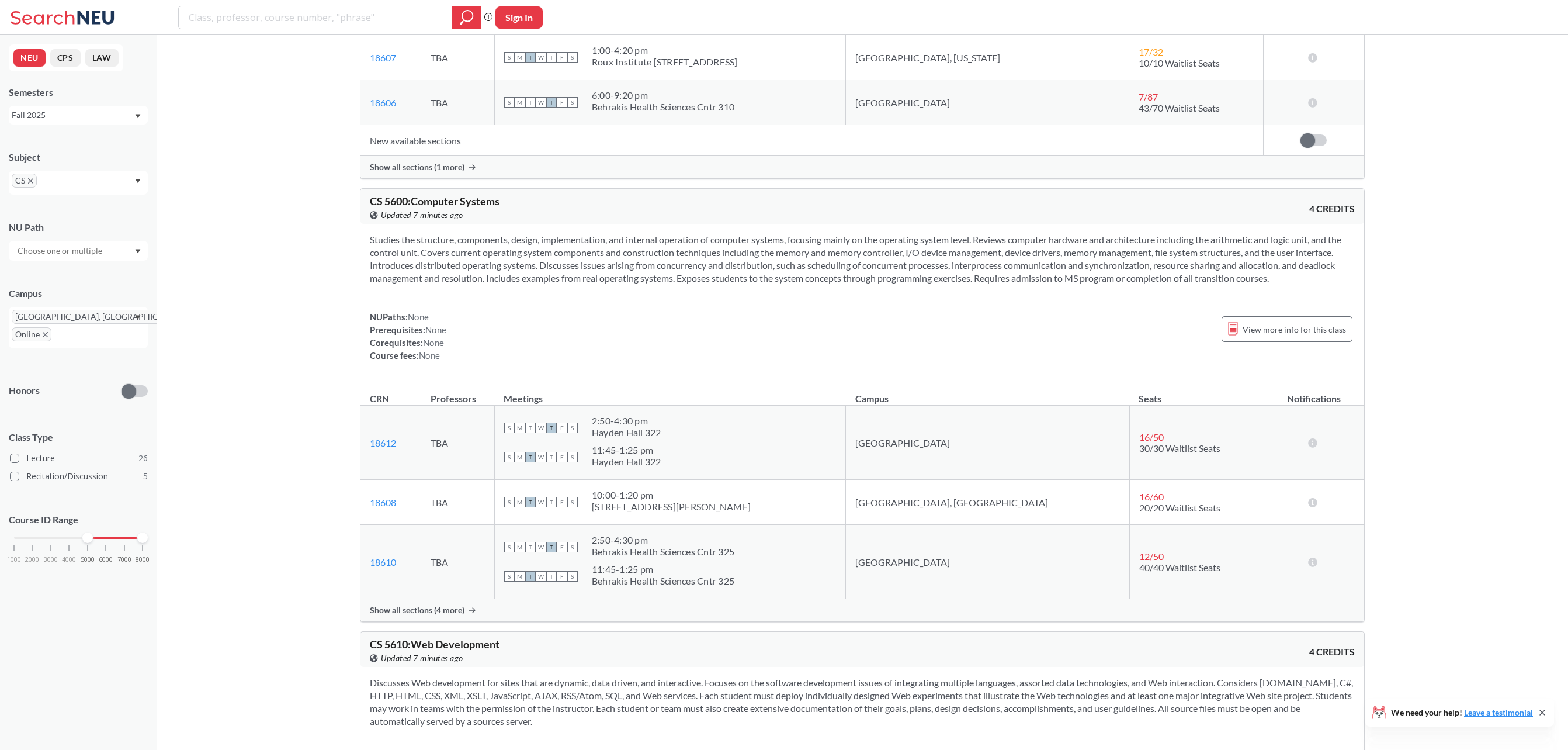
click at [448, 616] on span "Show all sections (4 more)" at bounding box center [417, 610] width 95 height 11
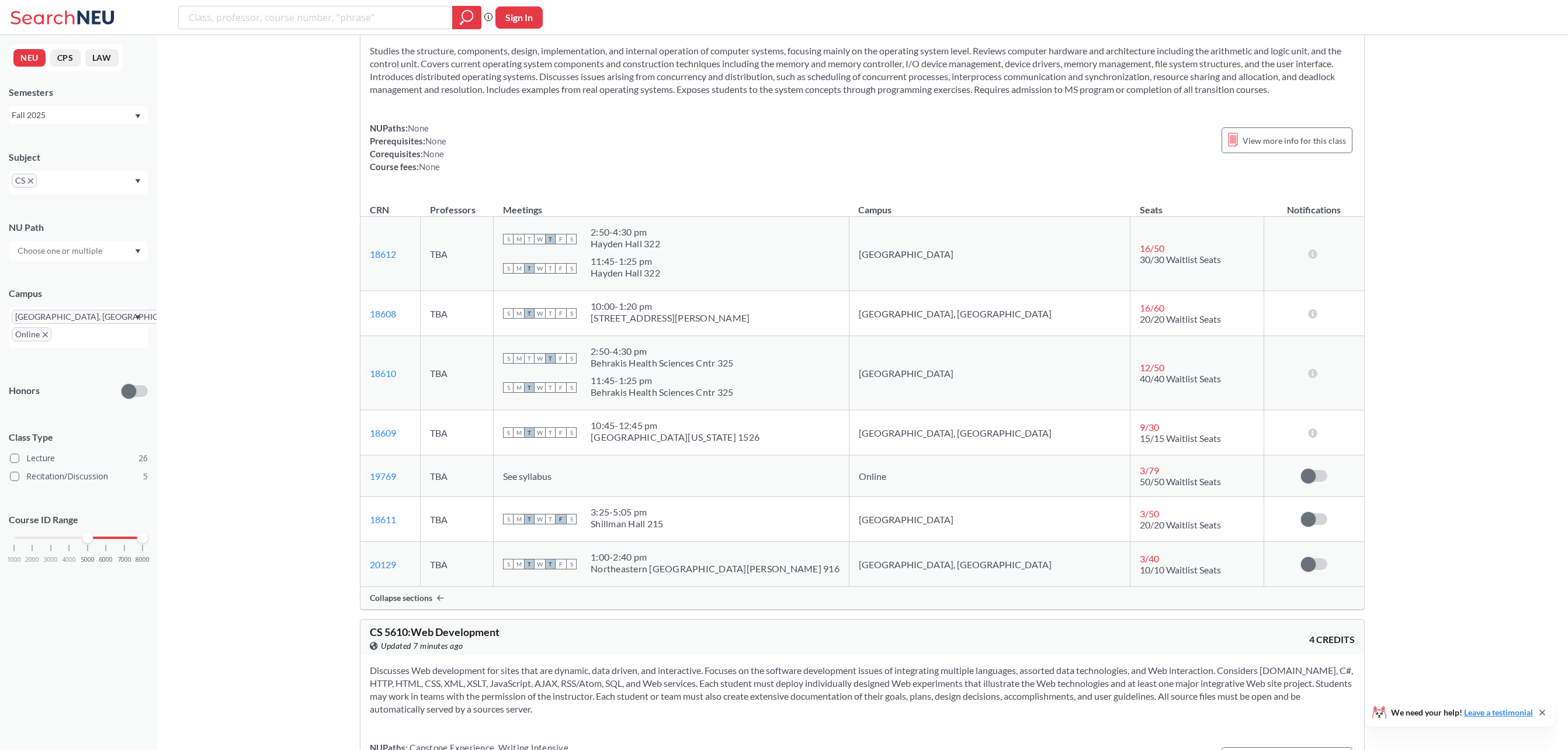
scroll to position [7832, 0]
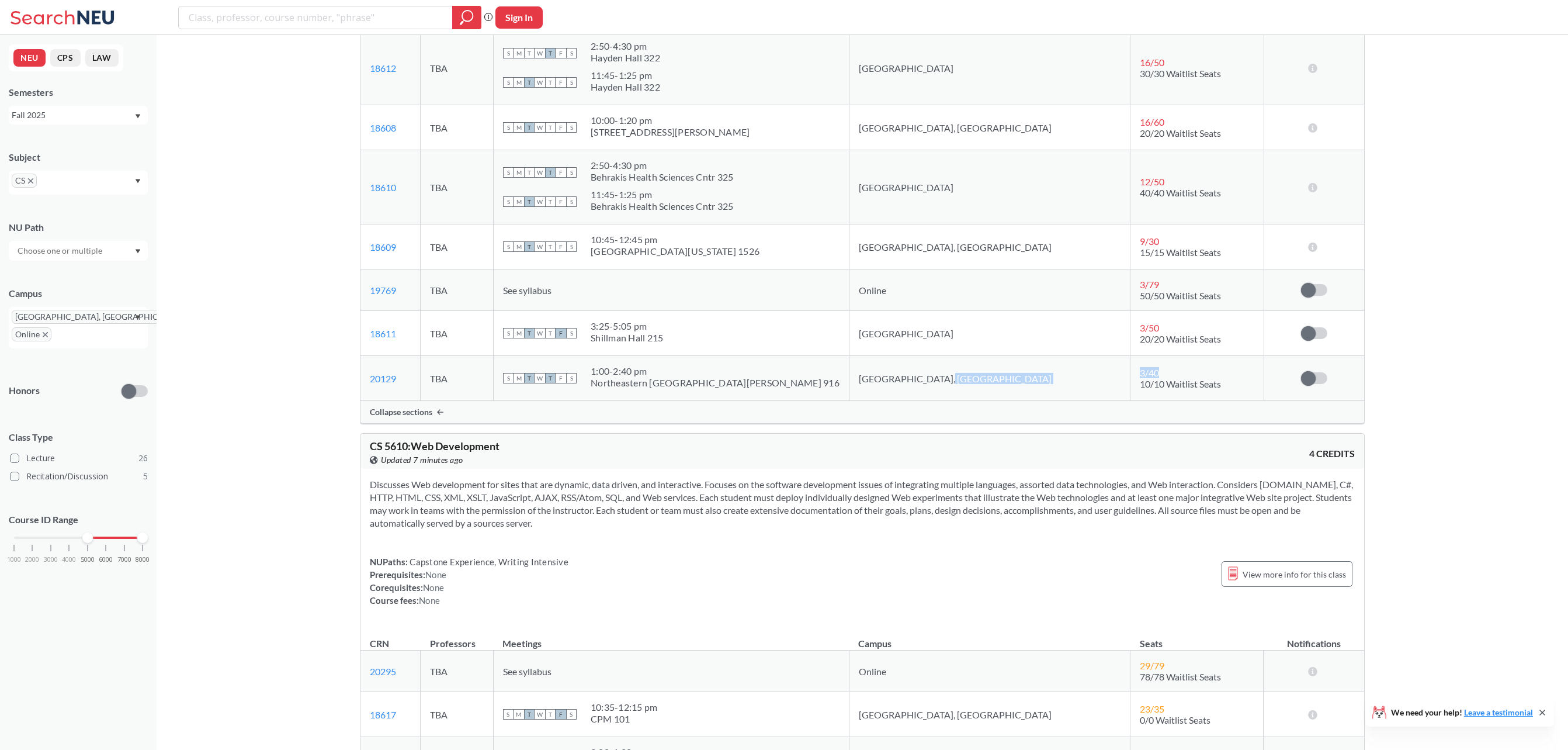
drag, startPoint x: 985, startPoint y: 417, endPoint x: 1158, endPoint y: 414, distance: 173.0
click at [1111, 401] on tr "20129 View this section on Banner. TBA S M T W T F S 1:00 - 2:40 pm Northeaster…" at bounding box center [862, 378] width 1004 height 45
click at [1158, 401] on td "3 / 40 10/10 Waitlist Seats" at bounding box center [1196, 378] width 133 height 45
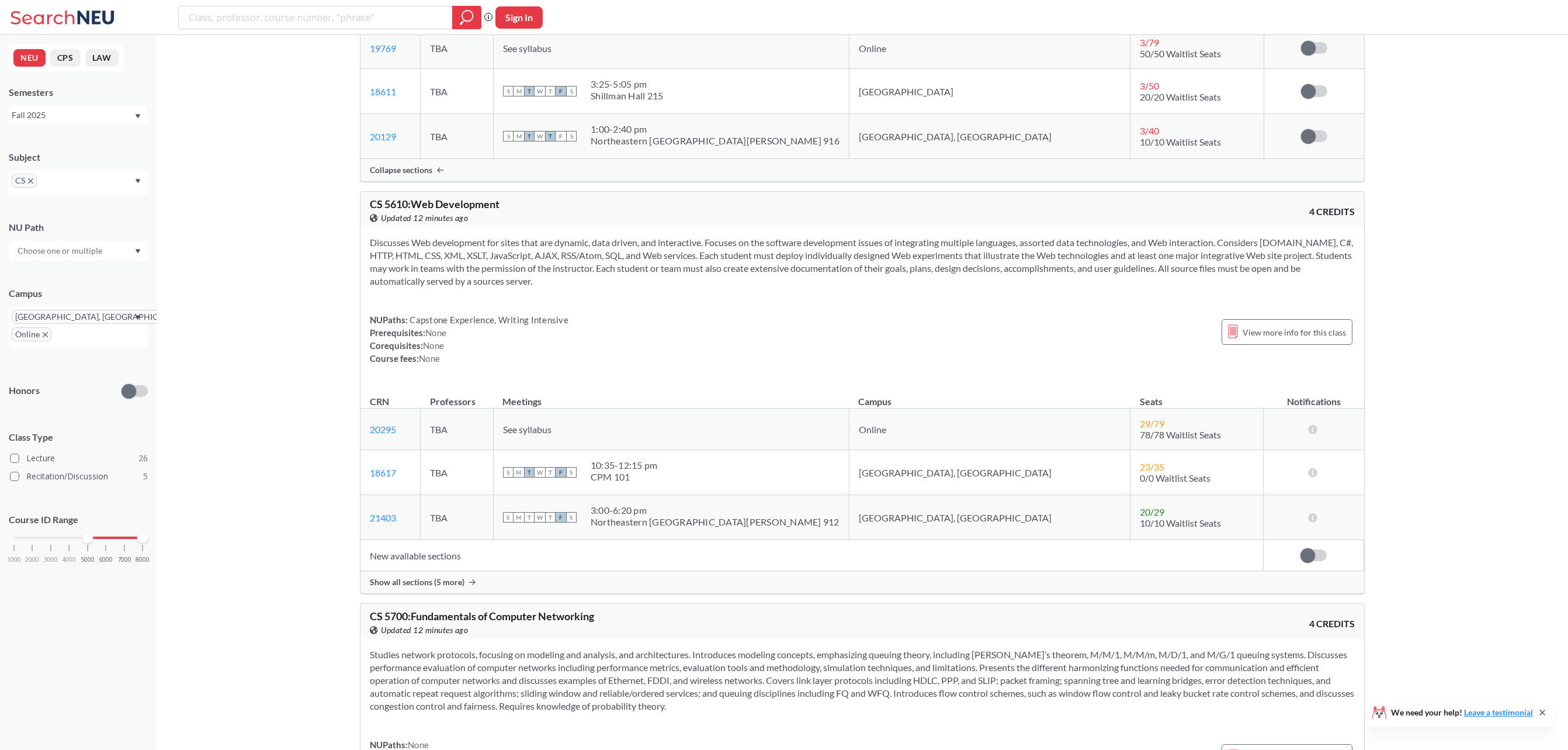
scroll to position [8551, 0]
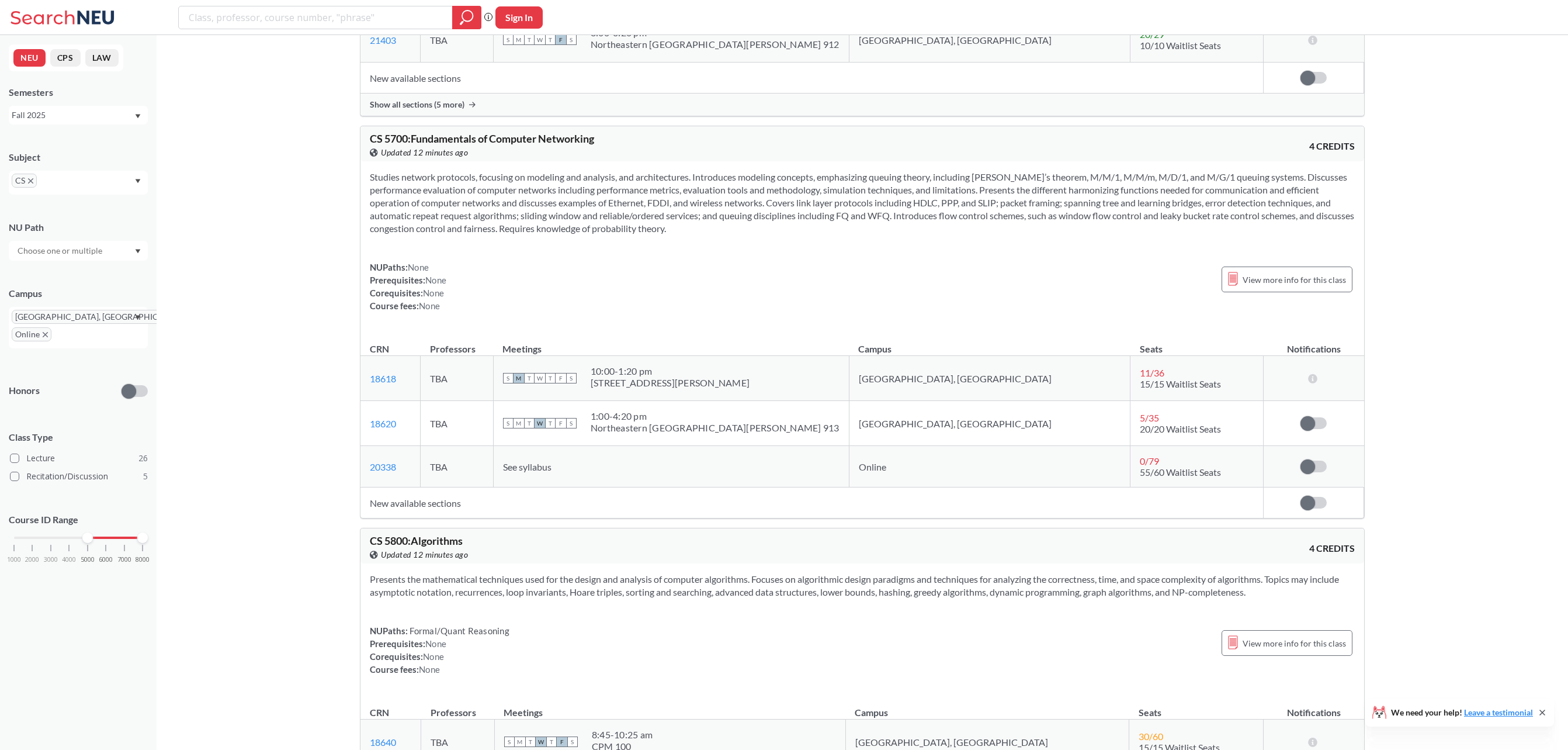
click at [1140, 389] on span "15/15 Waitlist Seats" at bounding box center [1181, 384] width 81 height 11
drag, startPoint x: 1079, startPoint y: 422, endPoint x: 1203, endPoint y: 427, distance: 124.1
click at [1203, 401] on td "11 / 36 15/15 Waitlist Seats" at bounding box center [1196, 378] width 133 height 45
click at [391, 518] on td "New available sections" at bounding box center [812, 503] width 903 height 31
click at [395, 518] on td "New available sections" at bounding box center [812, 503] width 903 height 31
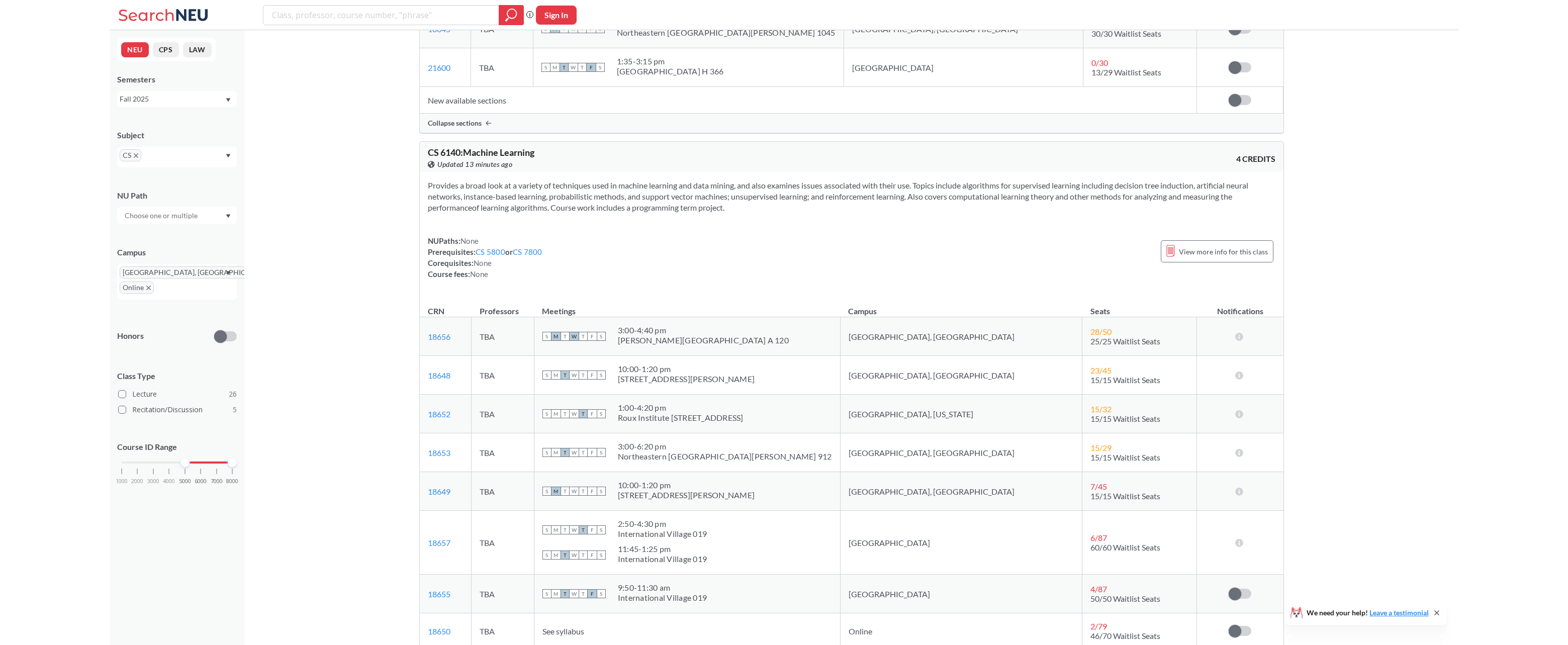
scroll to position [8525, 0]
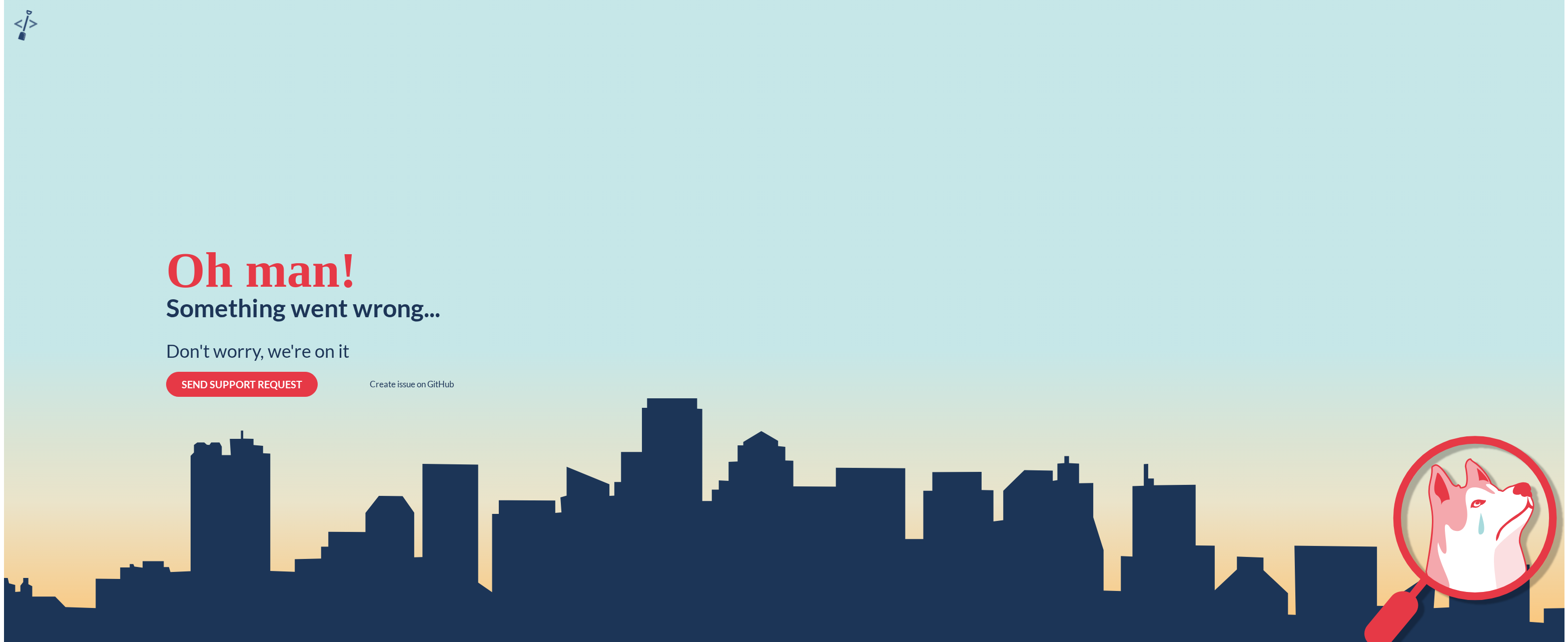
scroll to position [8488, 0]
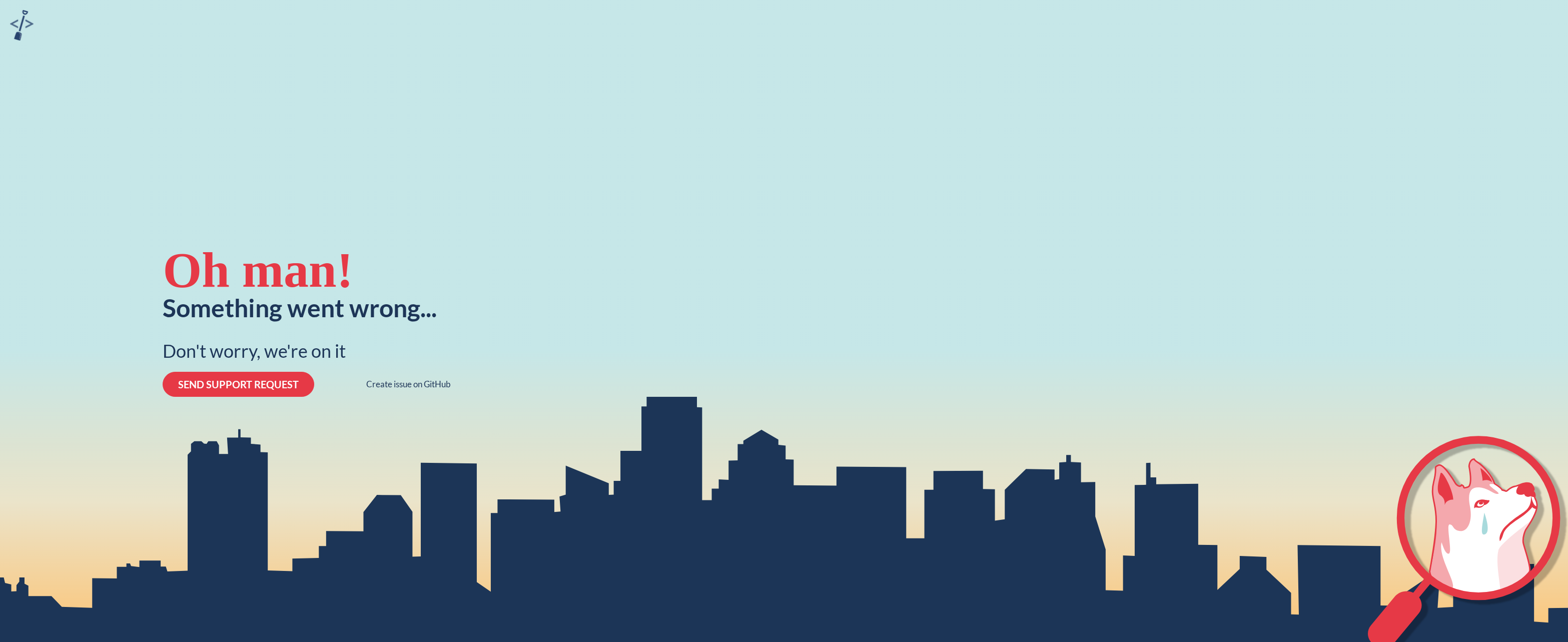
click at [237, 391] on button "SEND SUPPORT REQUEST" at bounding box center [238, 384] width 152 height 25
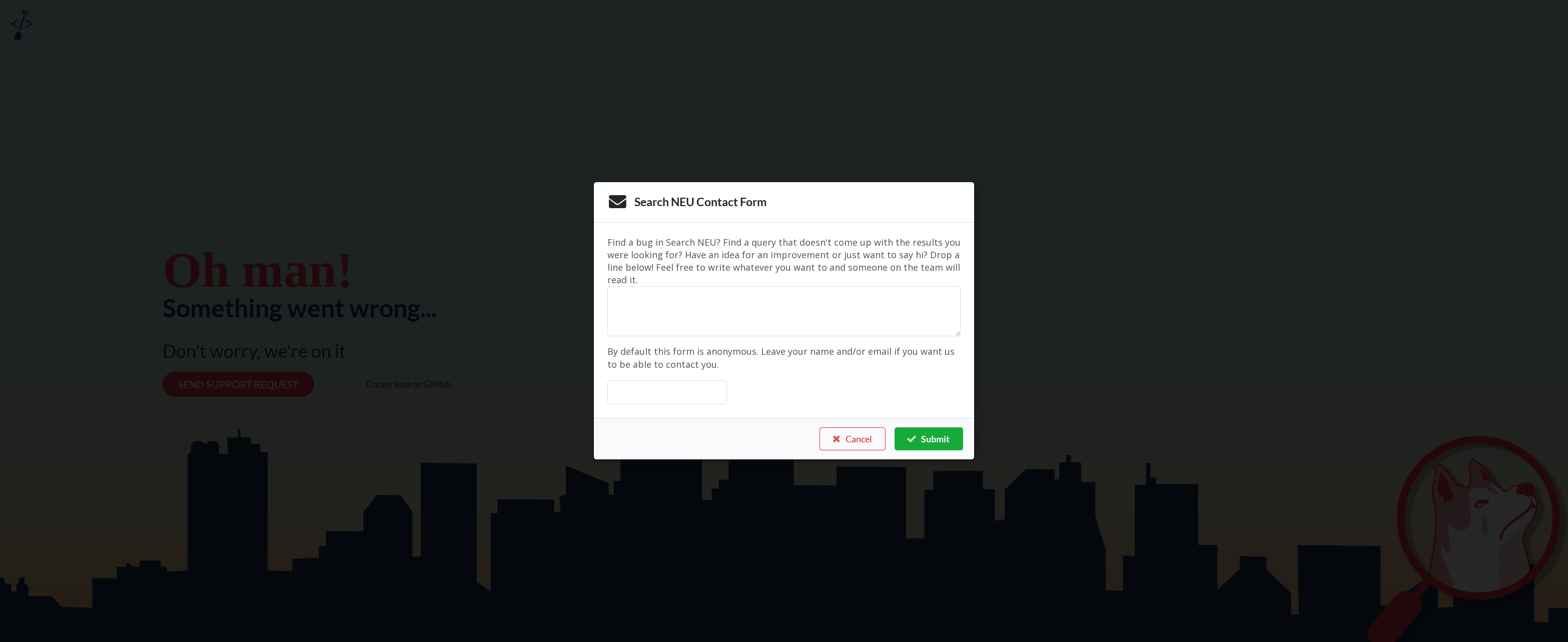
click at [931, 444] on button "Submit" at bounding box center [929, 439] width 68 height 23
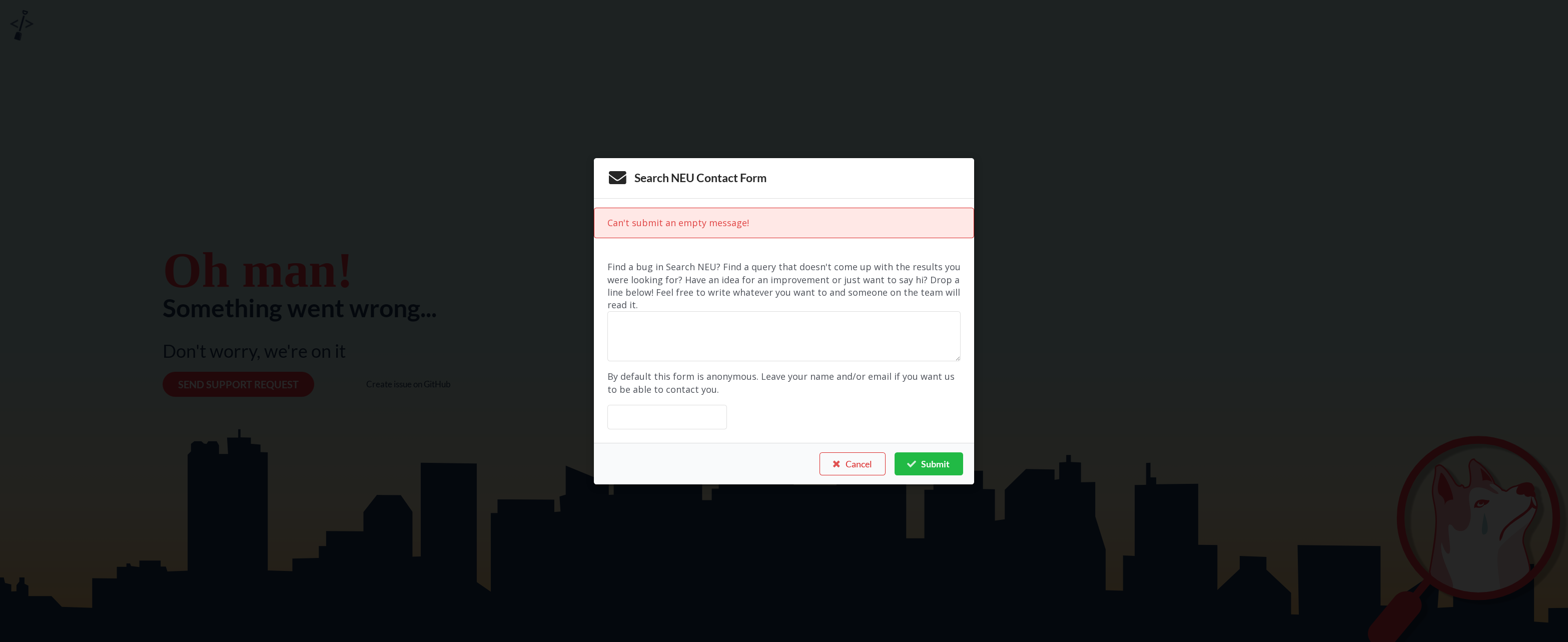
click at [375, 423] on div "Search NEU Contact Form Can't submit an empty message! Find a bug in Search NEU…" at bounding box center [784, 321] width 1568 height 642
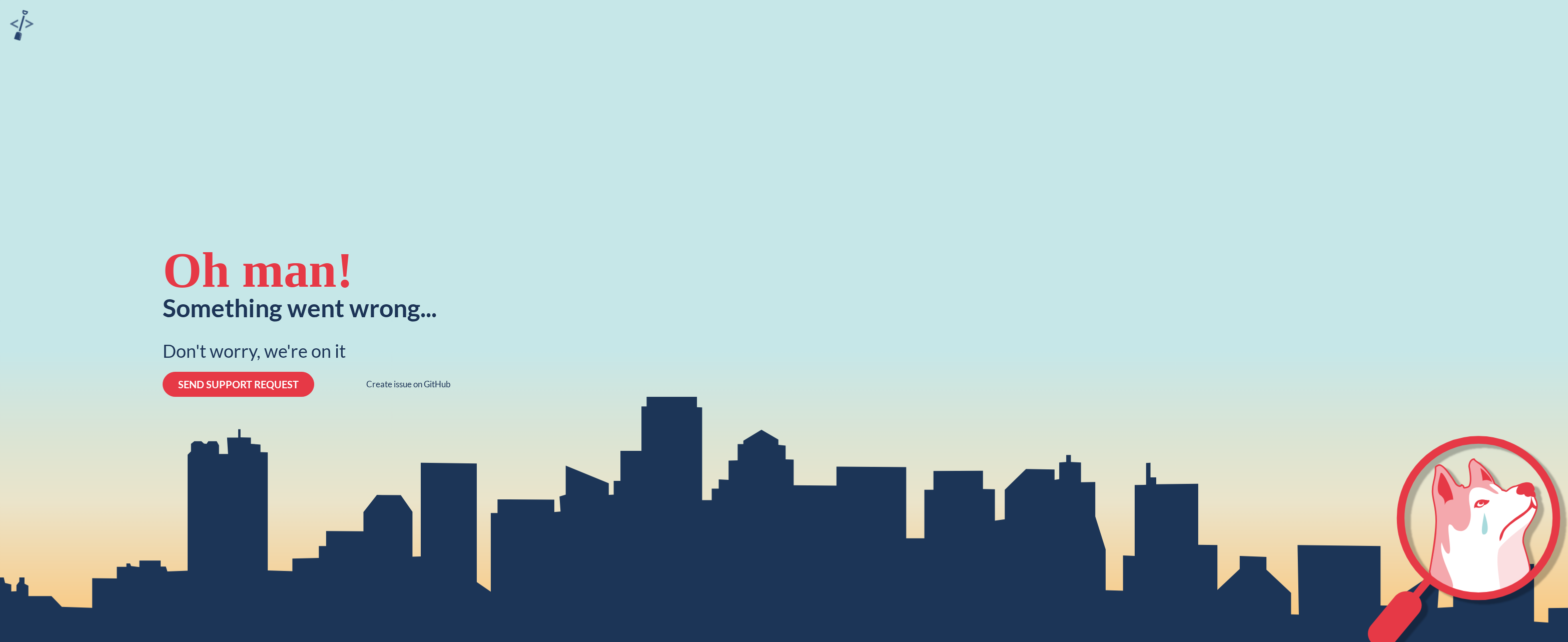
click at [269, 379] on button "SEND SUPPORT REQUEST" at bounding box center [238, 384] width 152 height 25
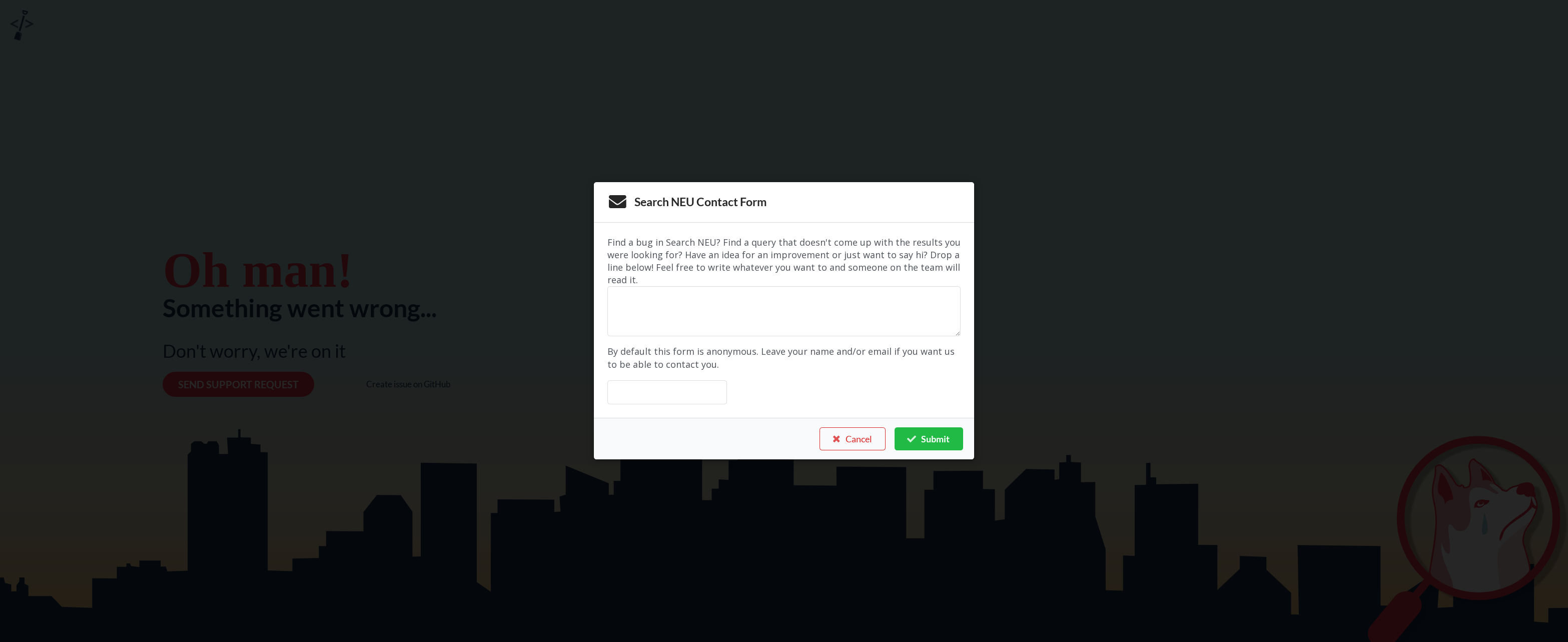
click at [774, 336] on form "Find a bug in Search NEU? Find a query that doesn't come up with the results yo…" at bounding box center [784, 320] width 353 height 168
click at [747, 319] on textarea at bounding box center [784, 312] width 353 height 50
click at [853, 439] on button "Cancel" at bounding box center [852, 439] width 66 height 23
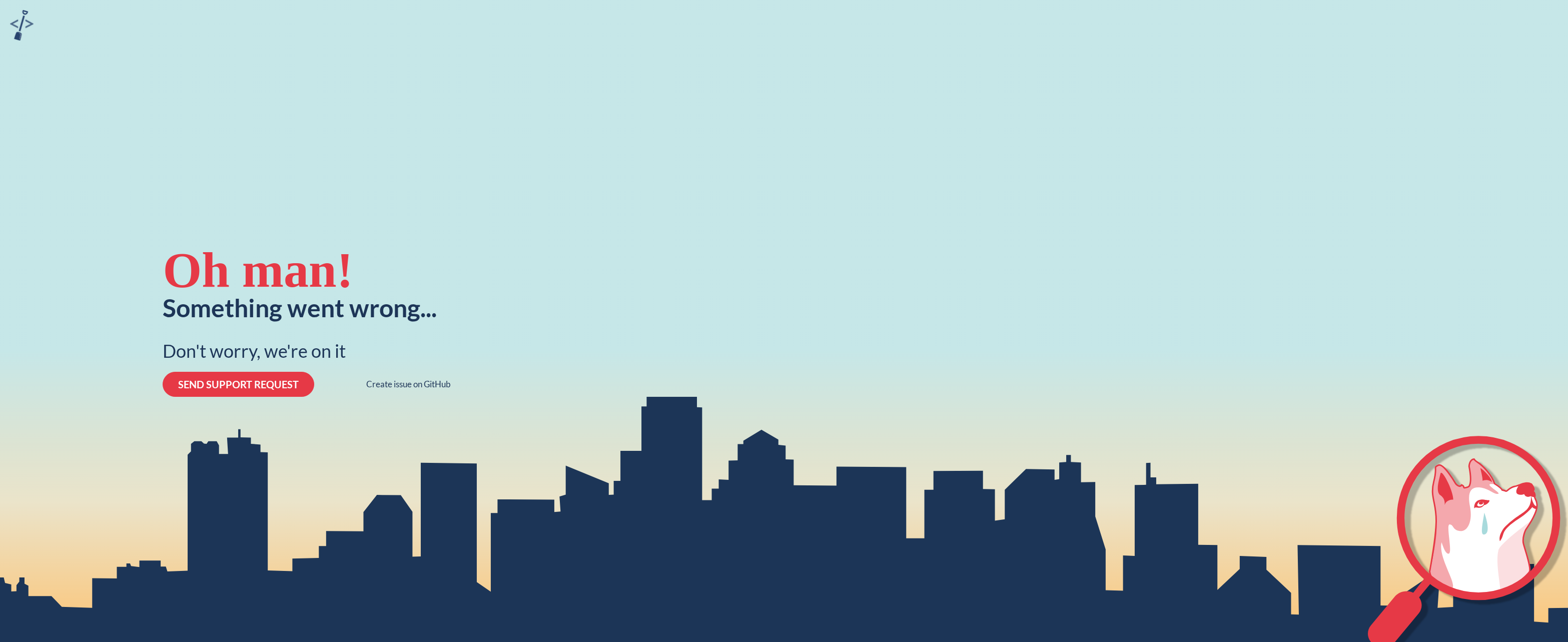
click at [486, 366] on div "Oh man! Something went wrong... Don't worry, we're on it SEND SUPPORT REQUEST C…" at bounding box center [784, 321] width 1568 height 642
click at [136, 1] on div "Oh man! Something went wrong... Don't worry, we're on it SEND SUPPORT REQUEST C…" at bounding box center [784, 321] width 1568 height 642
click at [777, 190] on div "Oh man! Something went wrong... Don't worry, we're on it SEND SUPPORT REQUEST C…" at bounding box center [784, 321] width 1568 height 642
click at [944, 190] on div "Oh man! Something went wrong... Don't worry, we're on it SEND SUPPORT REQUEST C…" at bounding box center [784, 321] width 1568 height 642
click at [659, 0] on div "Oh man! Something went wrong... Don't worry, we're on it SEND SUPPORT REQUEST C…" at bounding box center [784, 321] width 1568 height 642
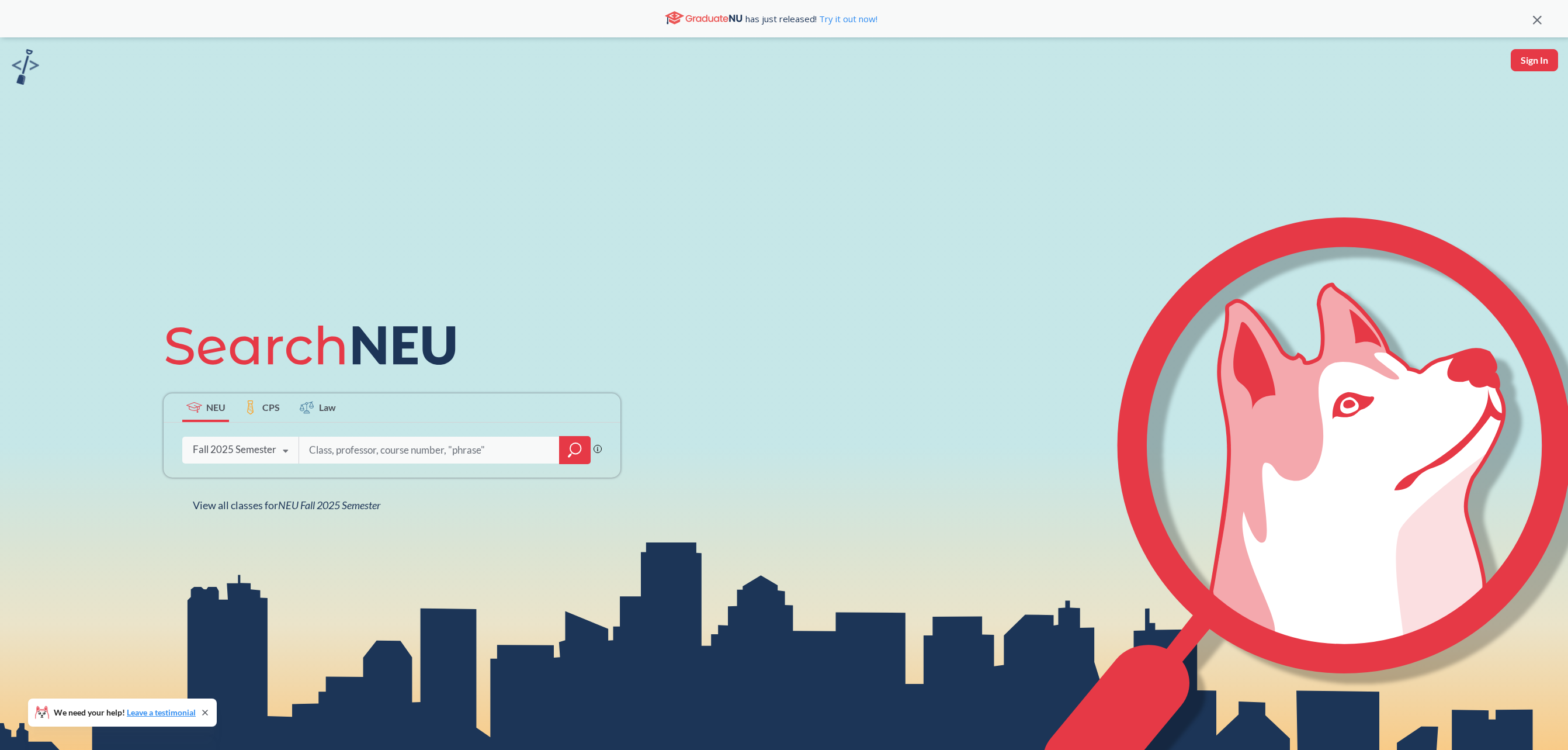
click at [578, 456] on icon "magnifying glass" at bounding box center [575, 449] width 14 height 16
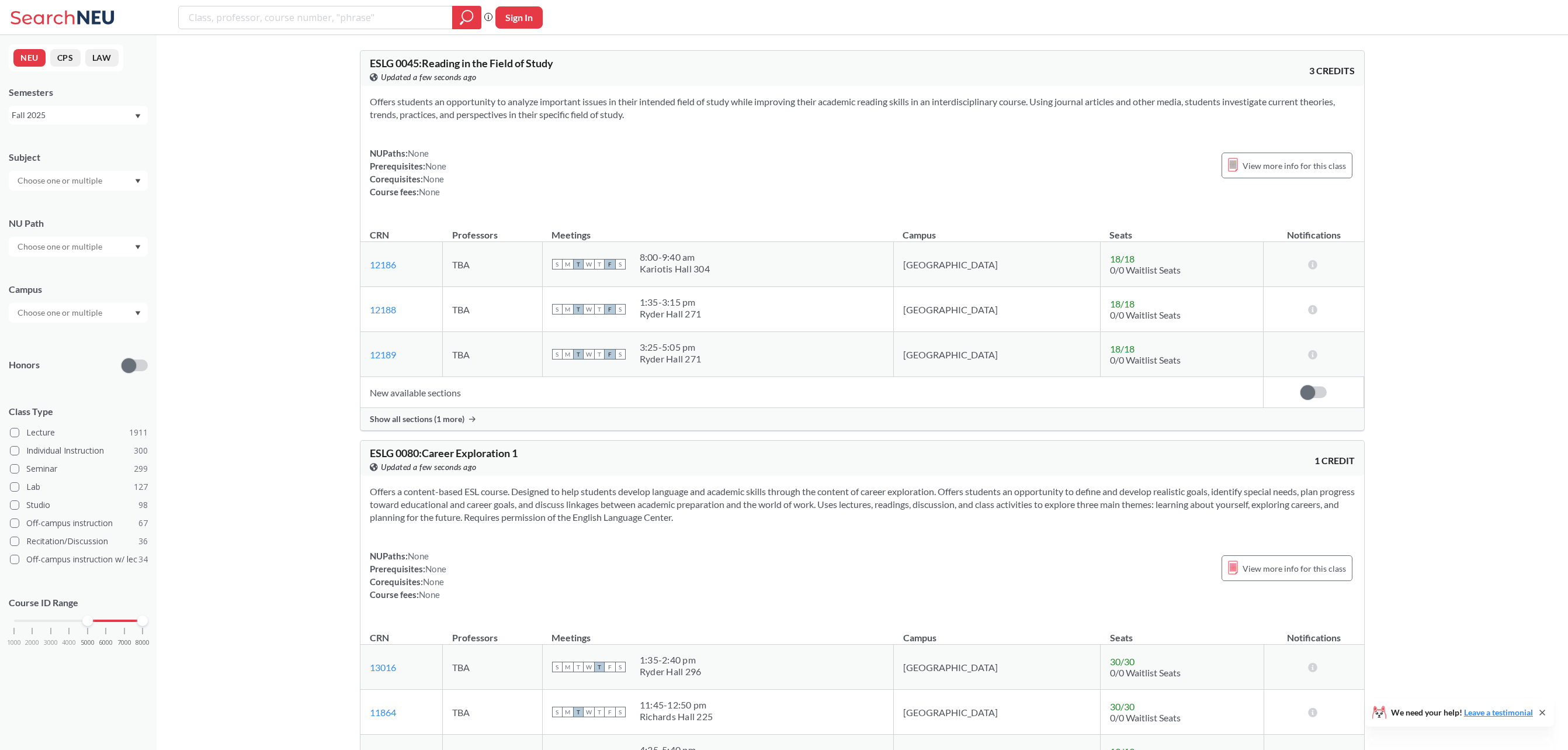
drag, startPoint x: 14, startPoint y: 621, endPoint x: 87, endPoint y: 633, distance: 74.0
click at [87, 633] on div "1000 2000 3000 4000 5000 6000 7000 8000" at bounding box center [78, 643] width 139 height 53
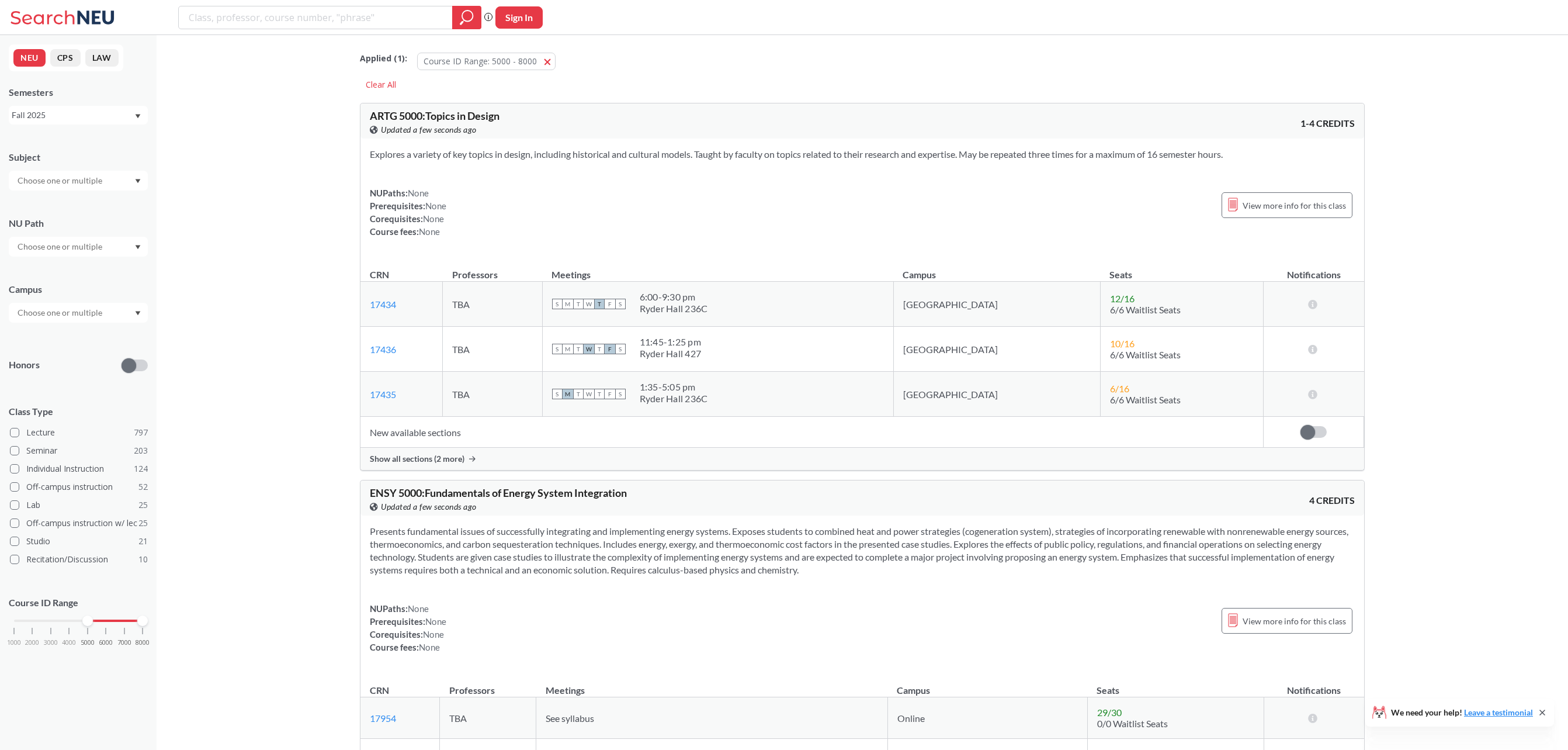
click at [78, 319] on input "text" at bounding box center [60, 313] width 98 height 14
click at [38, 375] on span "Online" at bounding box center [28, 371] width 27 height 13
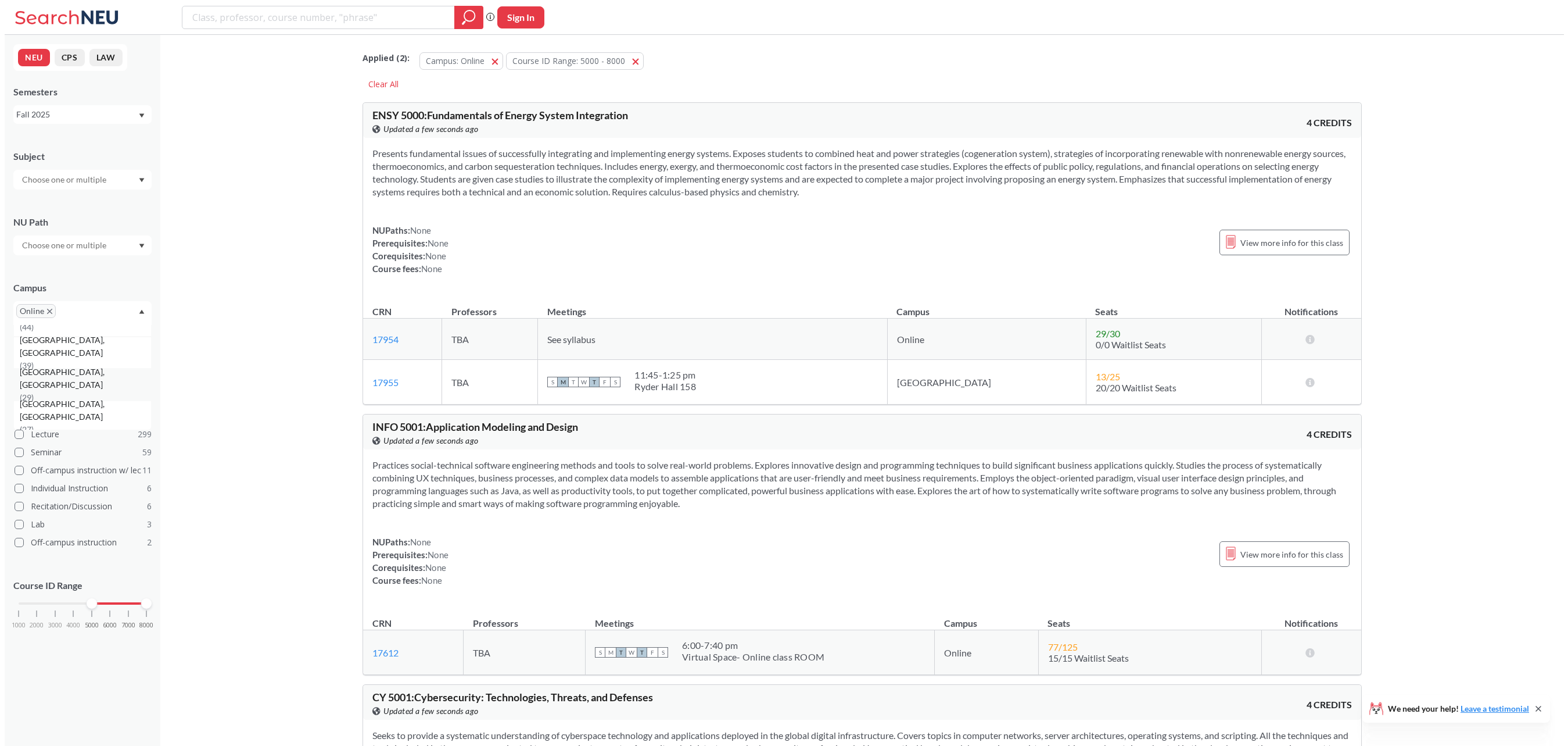
scroll to position [178, 0]
click at [60, 364] on div "[GEOGRAPHIC_DATA], [GEOGRAPHIC_DATA] ( 39 )" at bounding box center [78, 354] width 139 height 32
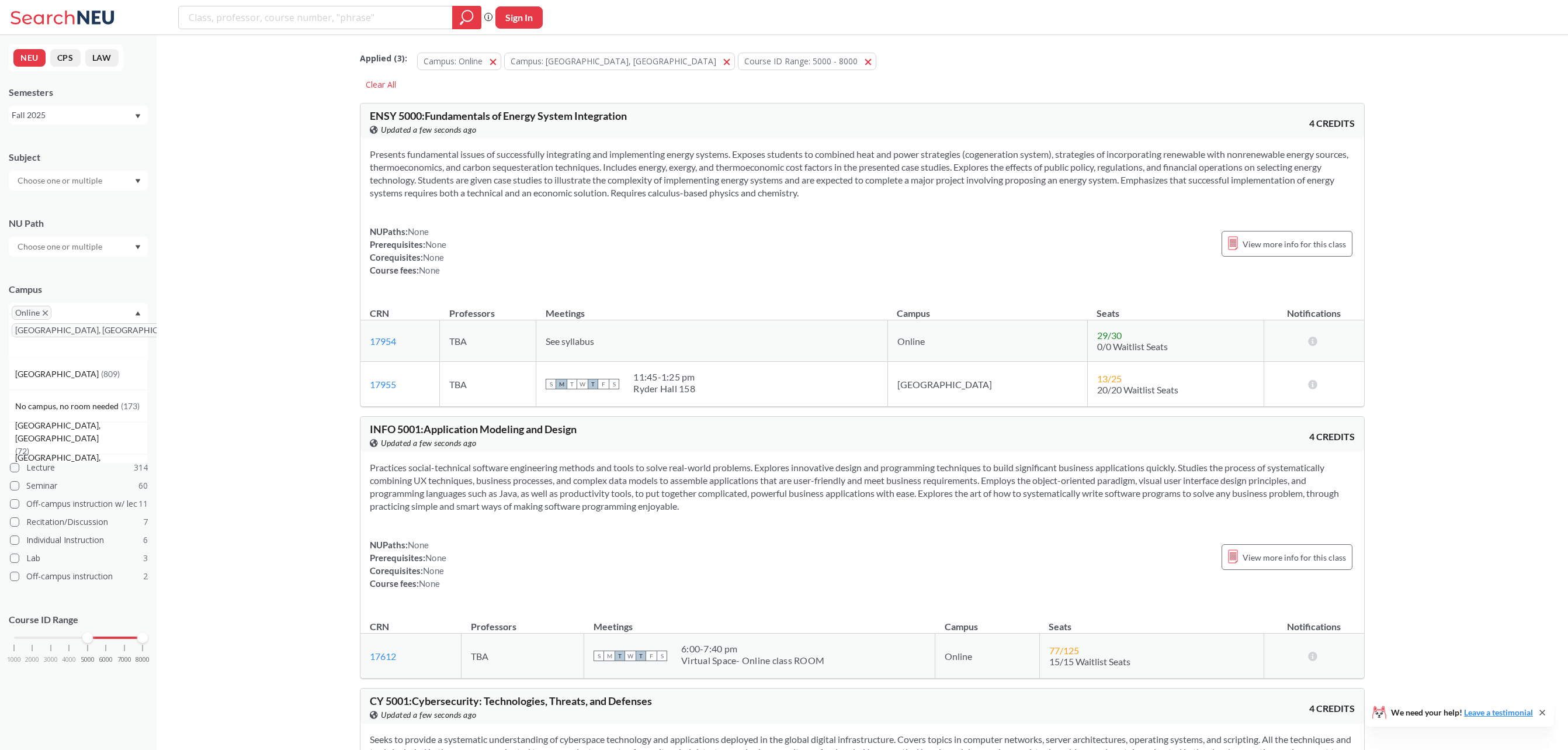
click at [95, 176] on input "text" at bounding box center [60, 181] width 98 height 14
click at [78, 235] on div "CS ( 31 )" at bounding box center [81, 233] width 132 height 13
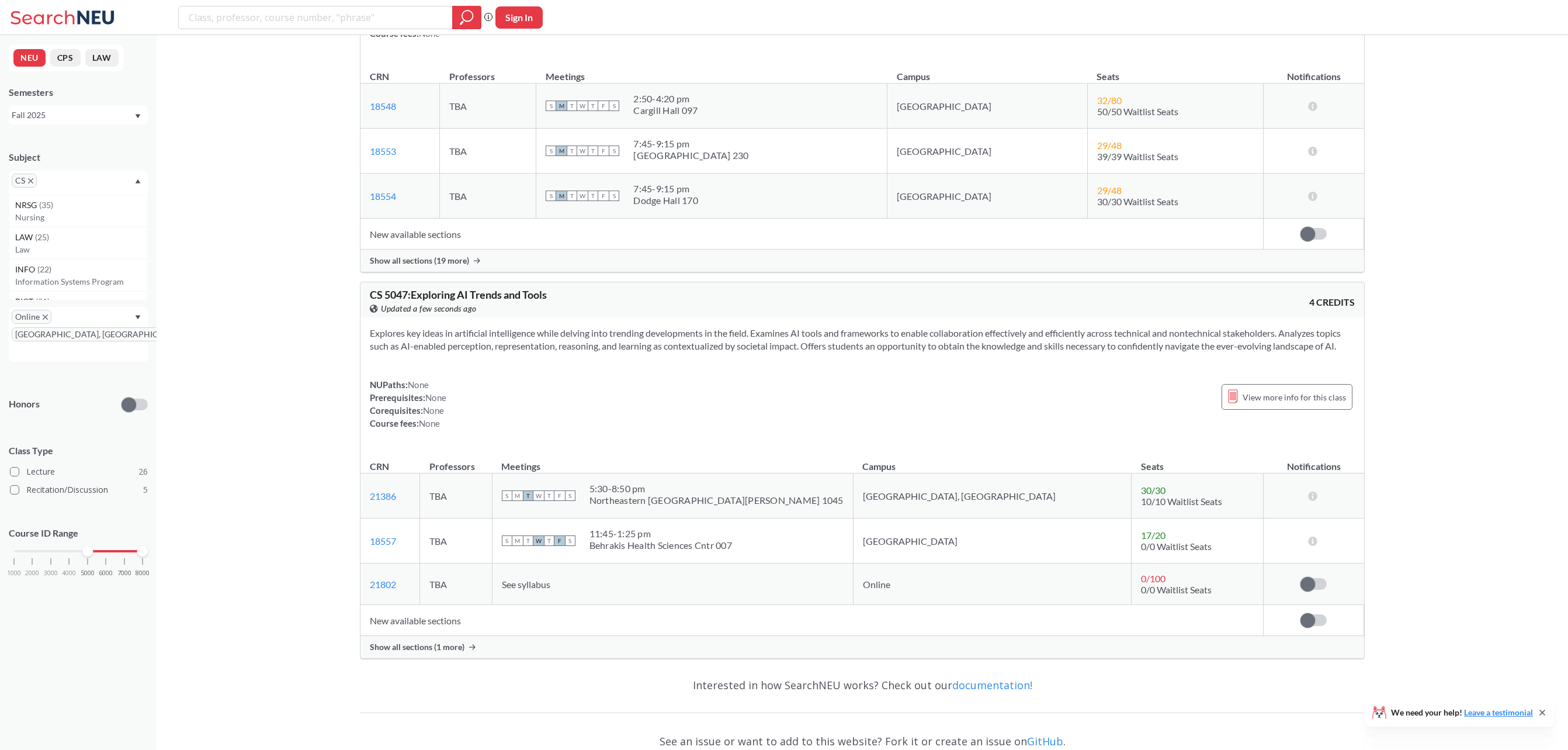
scroll to position [3387, 0]
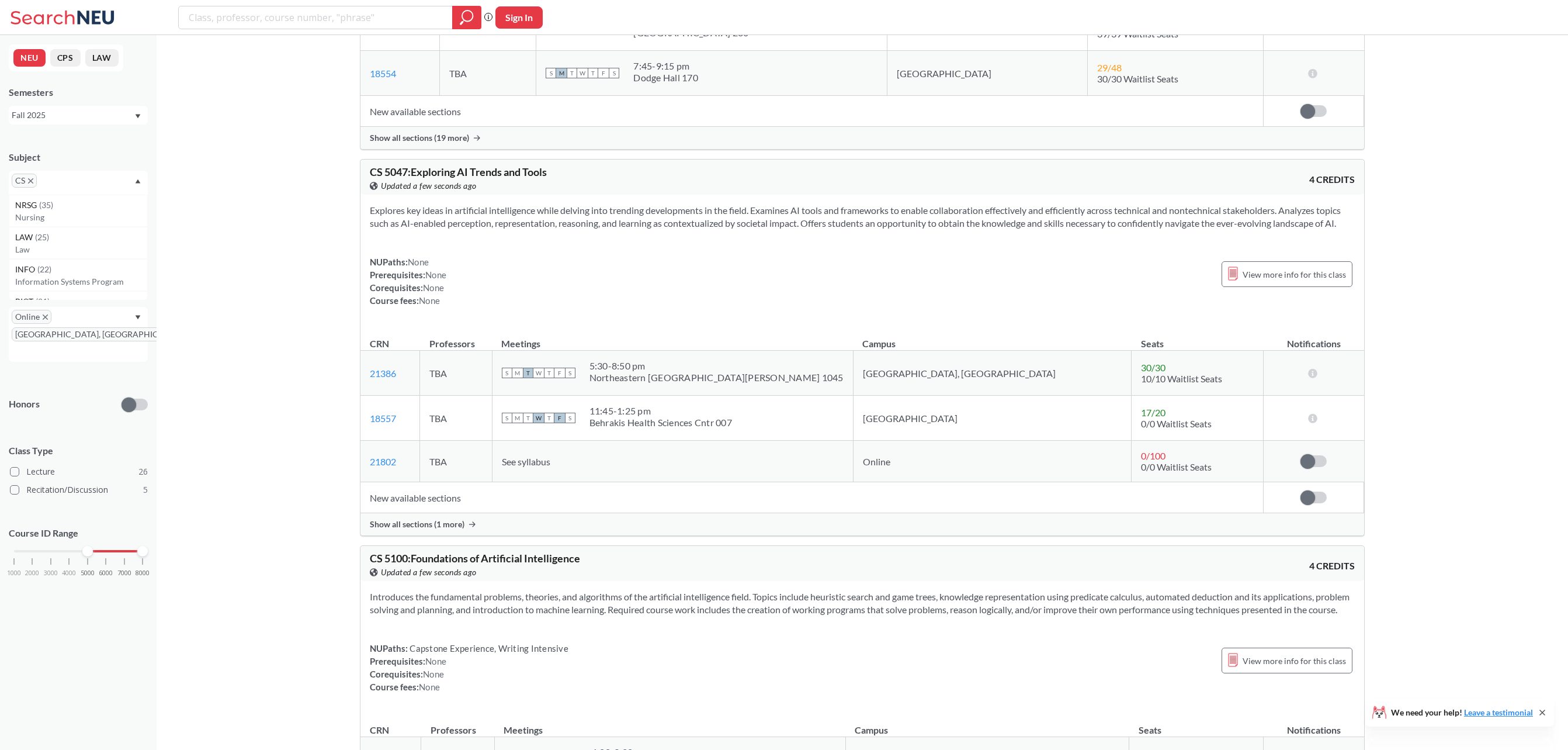
click at [407, 530] on span "Show all sections (1 more)" at bounding box center [417, 524] width 95 height 11
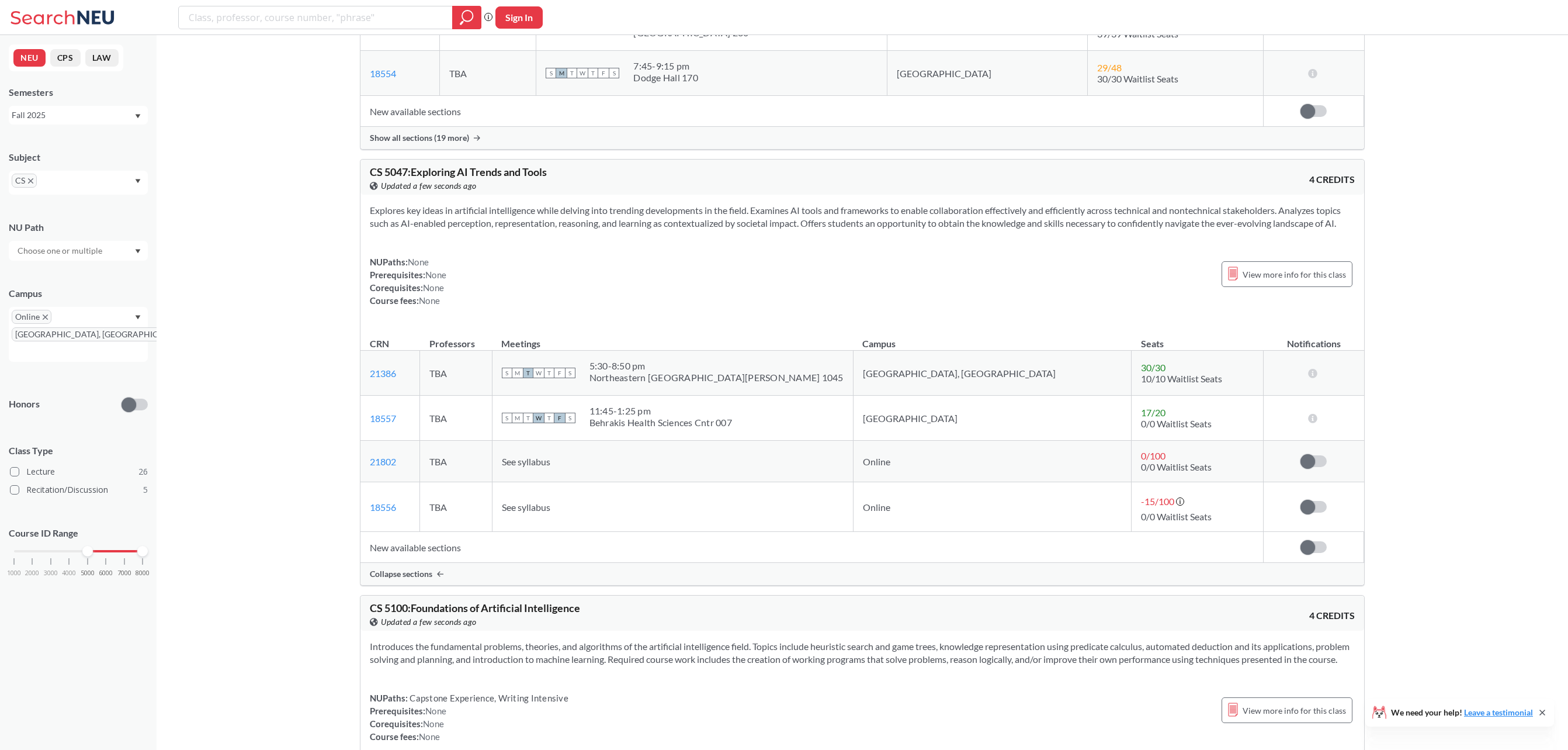
click at [957, 527] on td "Online" at bounding box center [992, 507] width 279 height 50
drag, startPoint x: 990, startPoint y: 393, endPoint x: 910, endPoint y: 399, distance: 80.2
click at [910, 395] on td "[GEOGRAPHIC_DATA], [GEOGRAPHIC_DATA]" at bounding box center [992, 373] width 279 height 45
click at [1163, 384] on span "10/10 Waitlist Seats" at bounding box center [1181, 378] width 81 height 11
drag, startPoint x: 413, startPoint y: 186, endPoint x: 598, endPoint y: 206, distance: 186.1
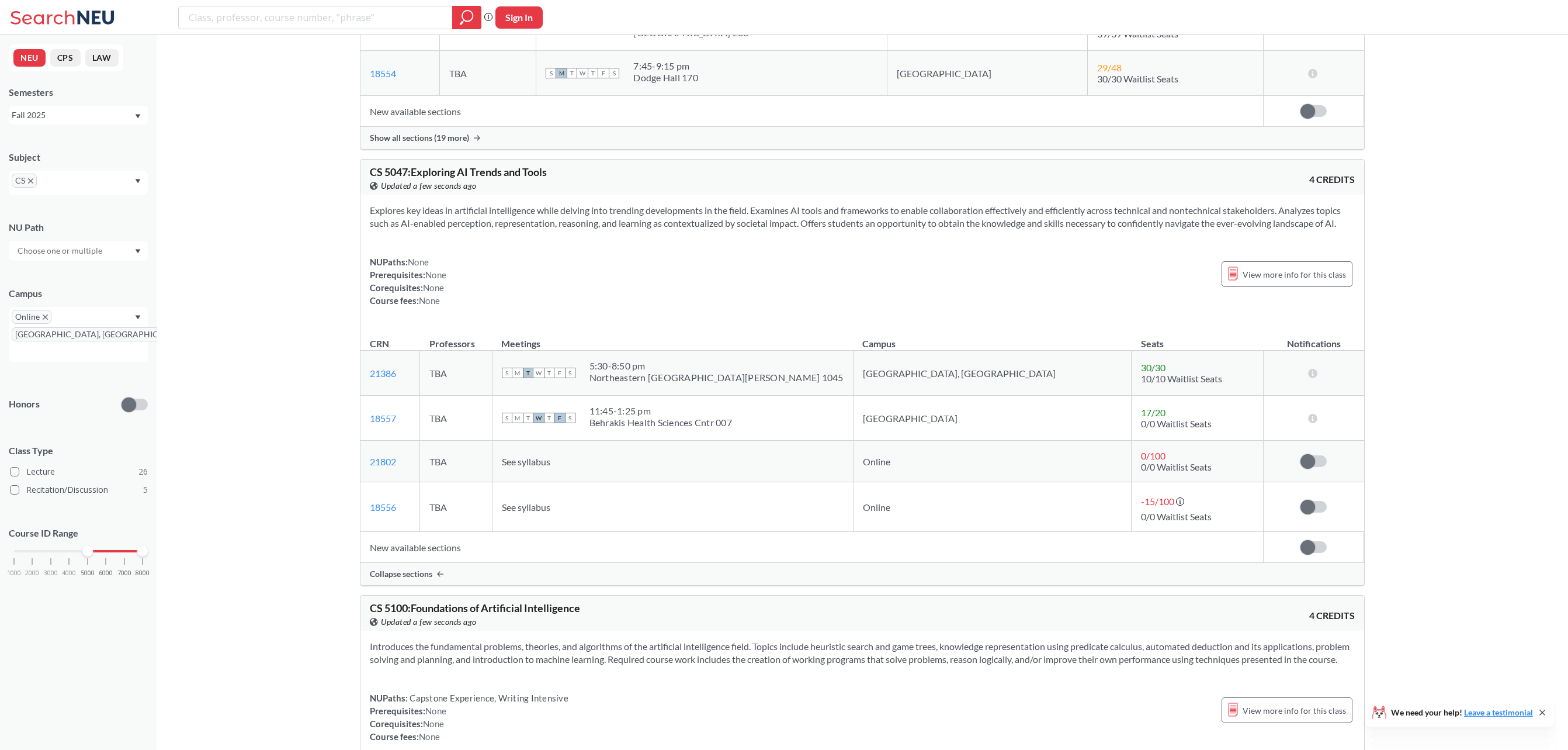
click at [598, 195] on div "CS 5047 : Exploring AI Trends and Tools View this course on Banner. Updated a f…" at bounding box center [862, 176] width 1004 height 35
click at [642, 230] on section "Explores key ideas in artificial intelligence while delving into trending devel…" at bounding box center [862, 217] width 985 height 26
drag, startPoint x: 415, startPoint y: 230, endPoint x: 380, endPoint y: 225, distance: 35.4
click at [415, 230] on section "Explores key ideas in artificial intelligence while delving into trending devel…" at bounding box center [862, 217] width 985 height 26
drag, startPoint x: 380, startPoint y: 225, endPoint x: 1204, endPoint y: 248, distance: 824.3
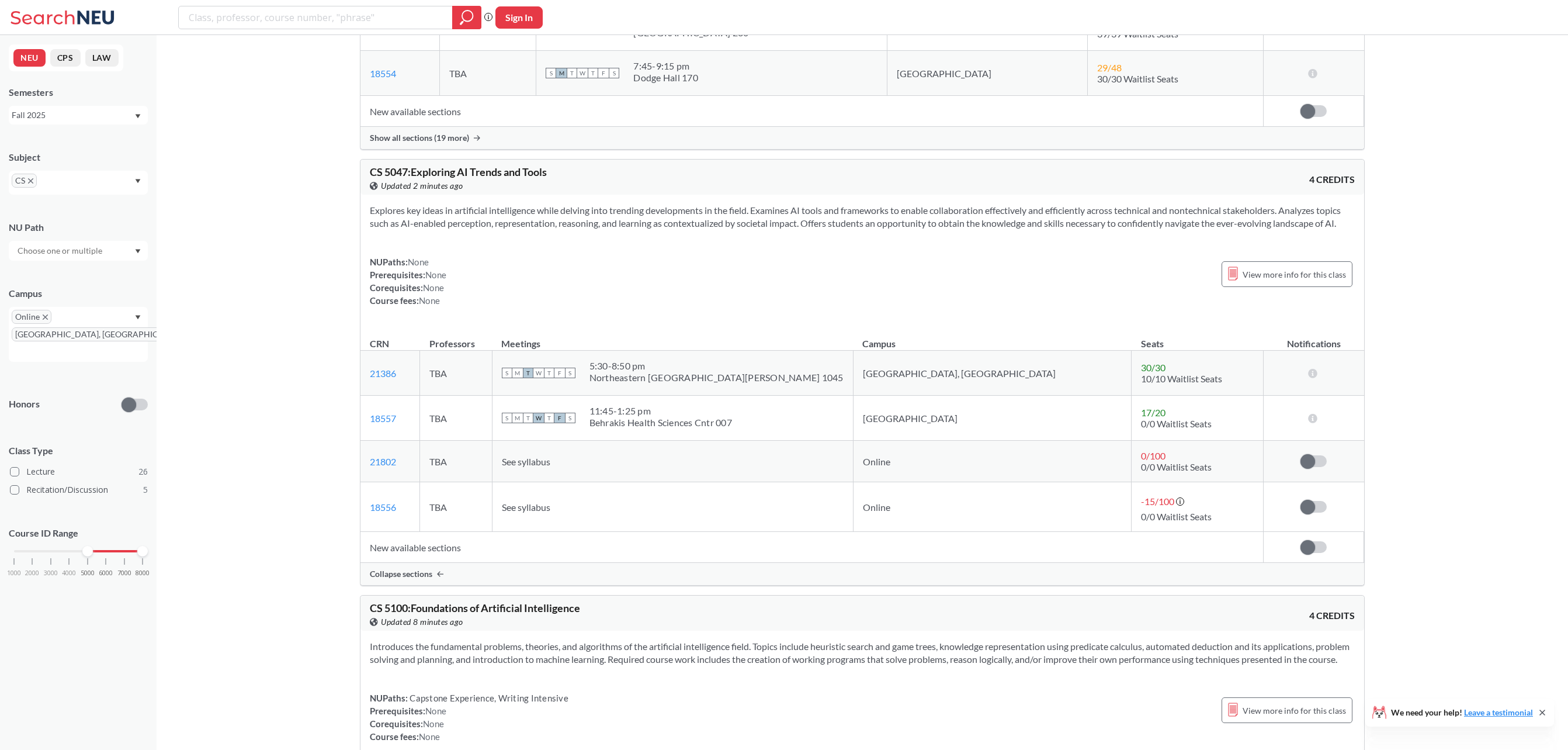
click at [1204, 230] on section "Explores key ideas in artificial intelligence while delving into trending devel…" at bounding box center [862, 217] width 985 height 26
click at [1201, 287] on div "NUPaths: None Prerequisites: None Corequisites: None Course fees: None View mor…" at bounding box center [862, 281] width 985 height 51
click at [1279, 282] on span "View more info for this class" at bounding box center [1294, 274] width 103 height 15
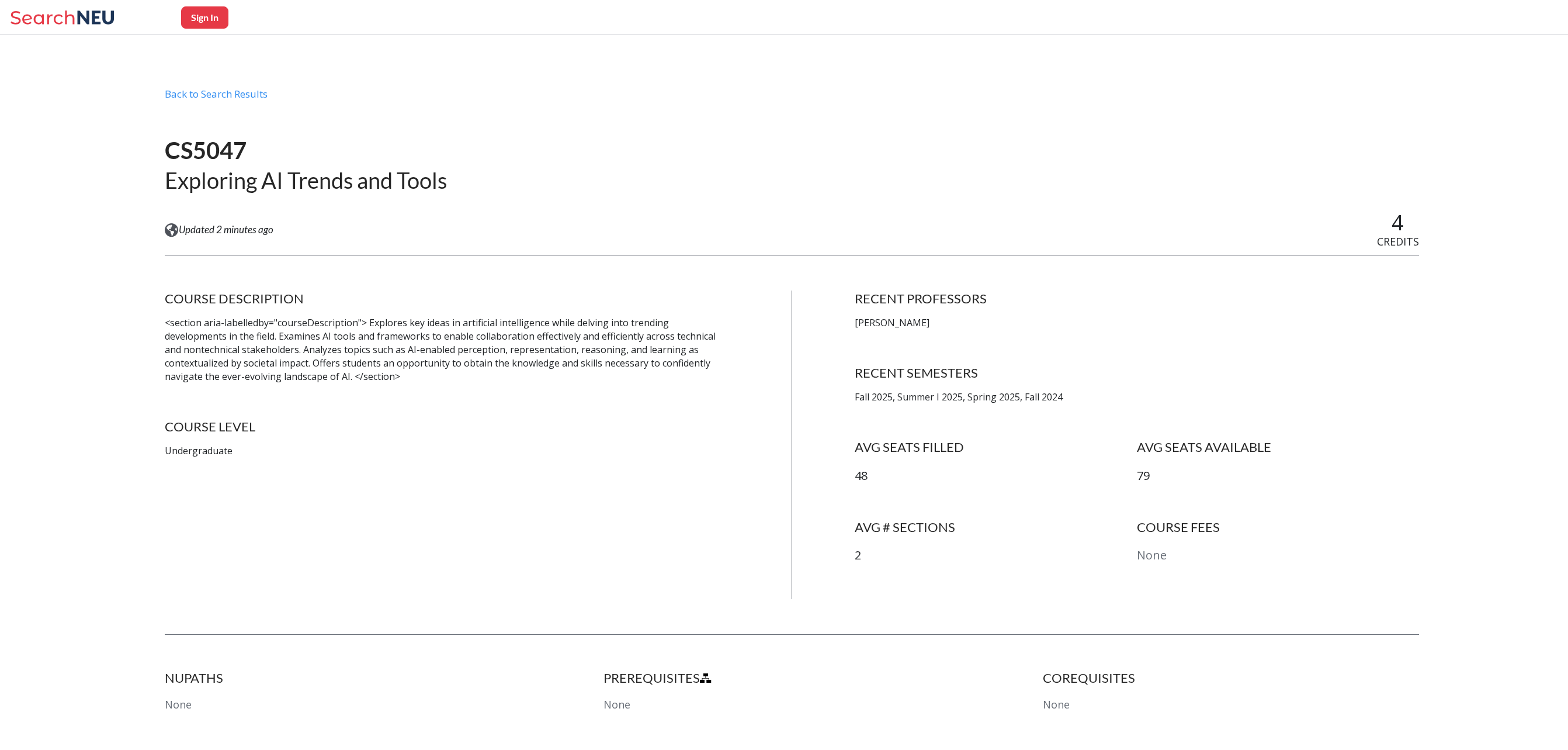
click at [198, 448] on p "Undergraduate" at bounding box center [447, 451] width 564 height 14
drag, startPoint x: 159, startPoint y: 444, endPoint x: 287, endPoint y: 458, distance: 128.8
click at [287, 458] on div "Sign In Back to Search Results CS5047 Exploring AI Trends and Tools View this c…" at bounding box center [784, 615] width 1568 height 1055
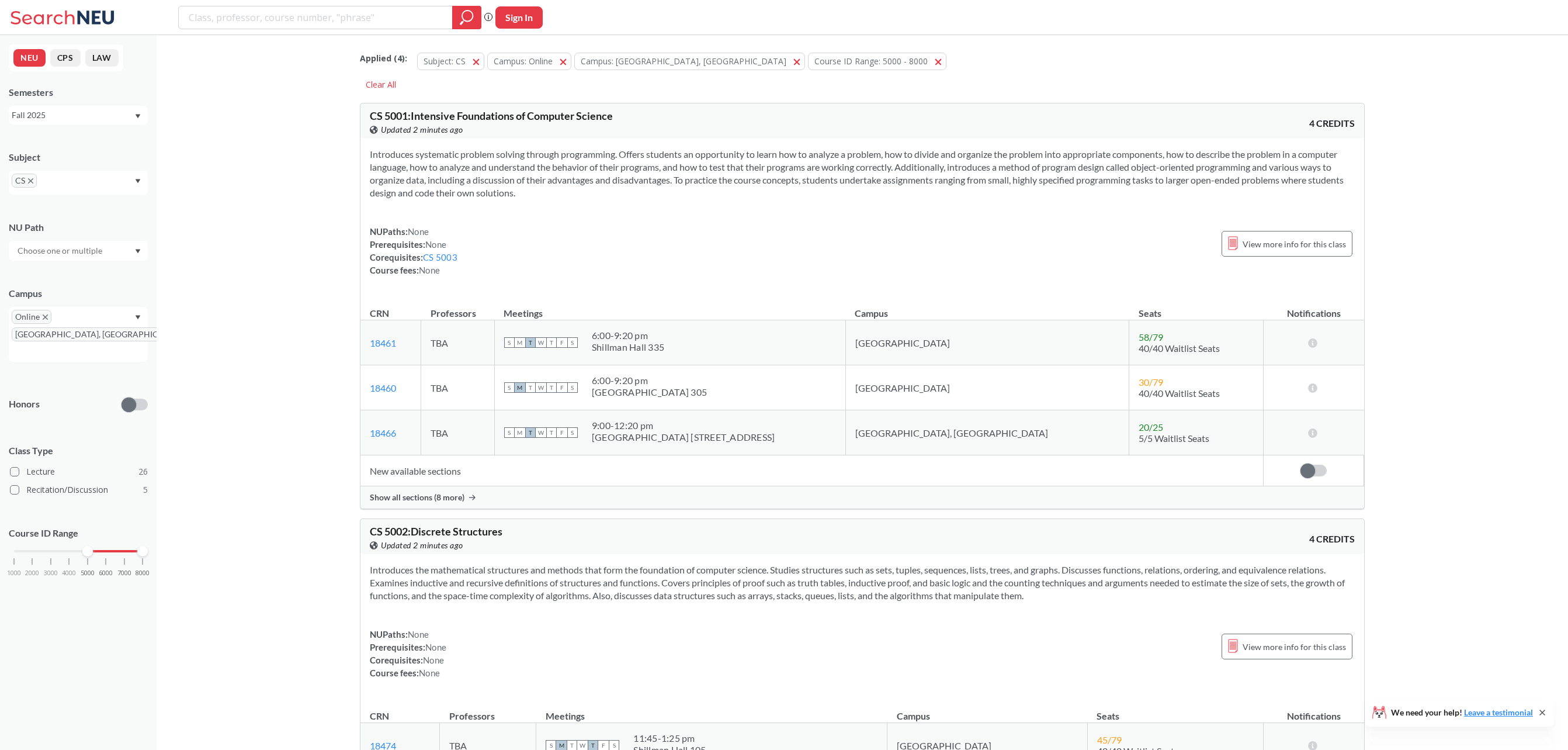
scroll to position [3387, 0]
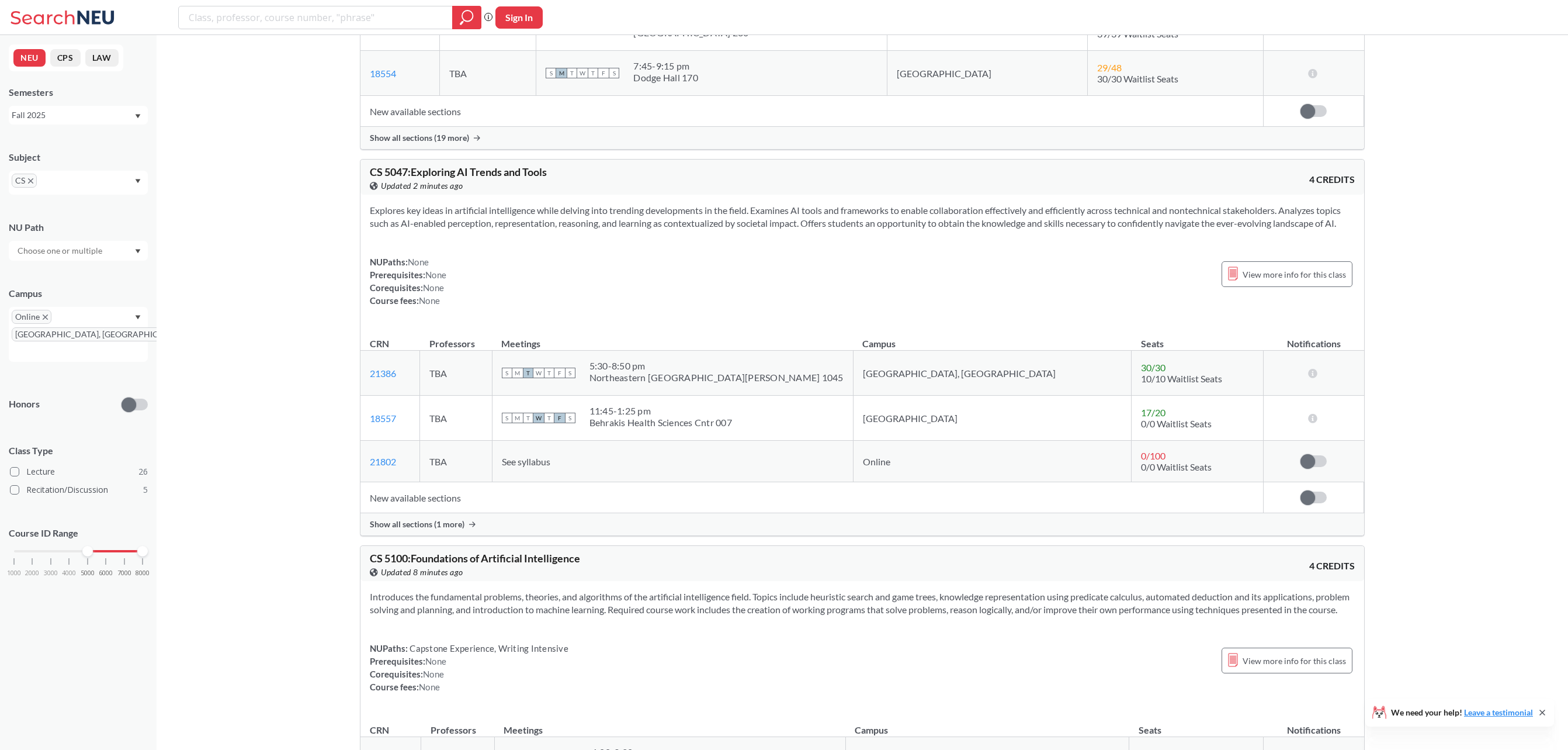
click at [618, 513] on td "New available sections" at bounding box center [812, 498] width 903 height 31
click at [404, 530] on span "Show all sections (1 more)" at bounding box center [417, 524] width 95 height 11
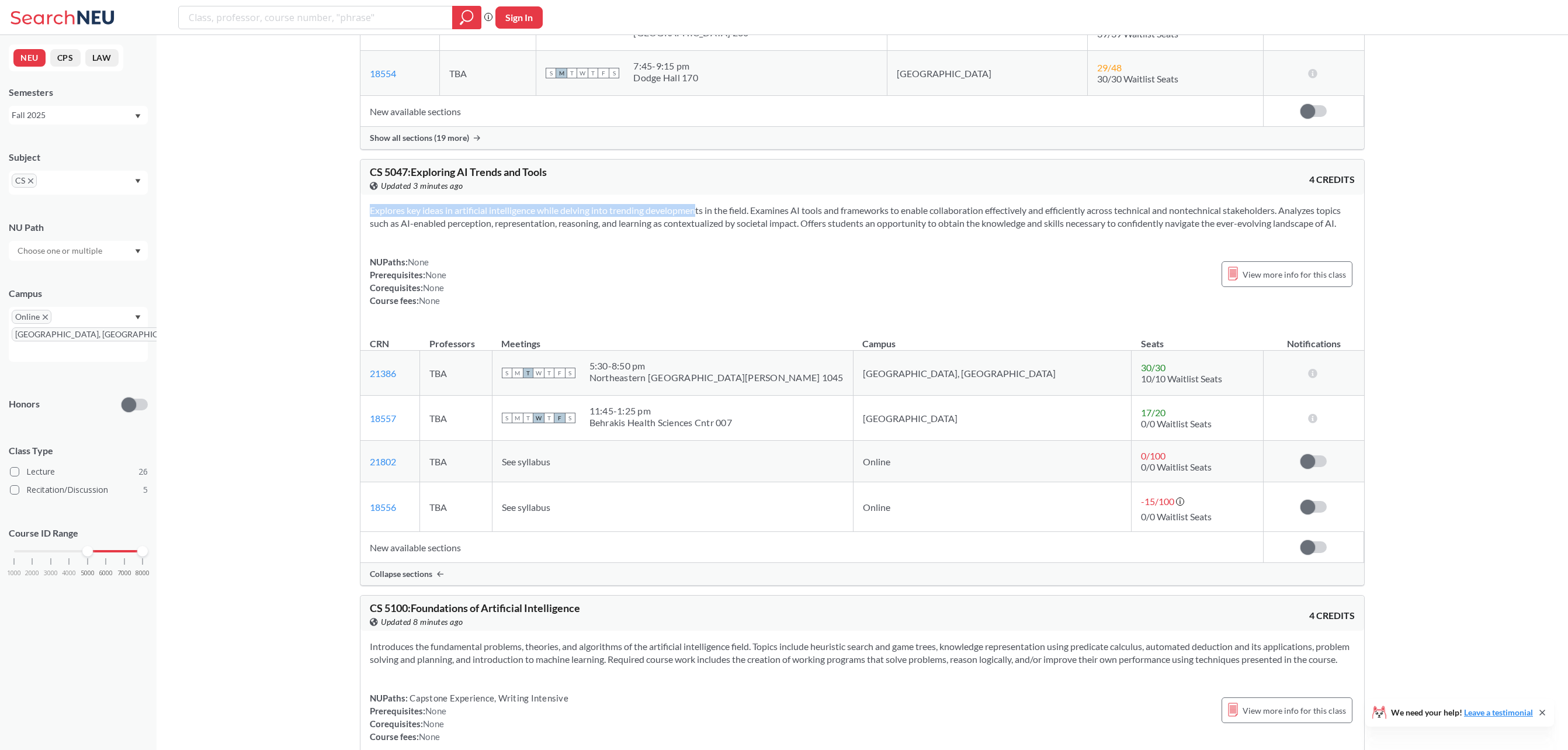
drag, startPoint x: 672, startPoint y: 217, endPoint x: 806, endPoint y: 268, distance: 143.4
click at [786, 257] on div "Explores key ideas in artificial intelligence while delving into trending devel…" at bounding box center [862, 260] width 1004 height 131
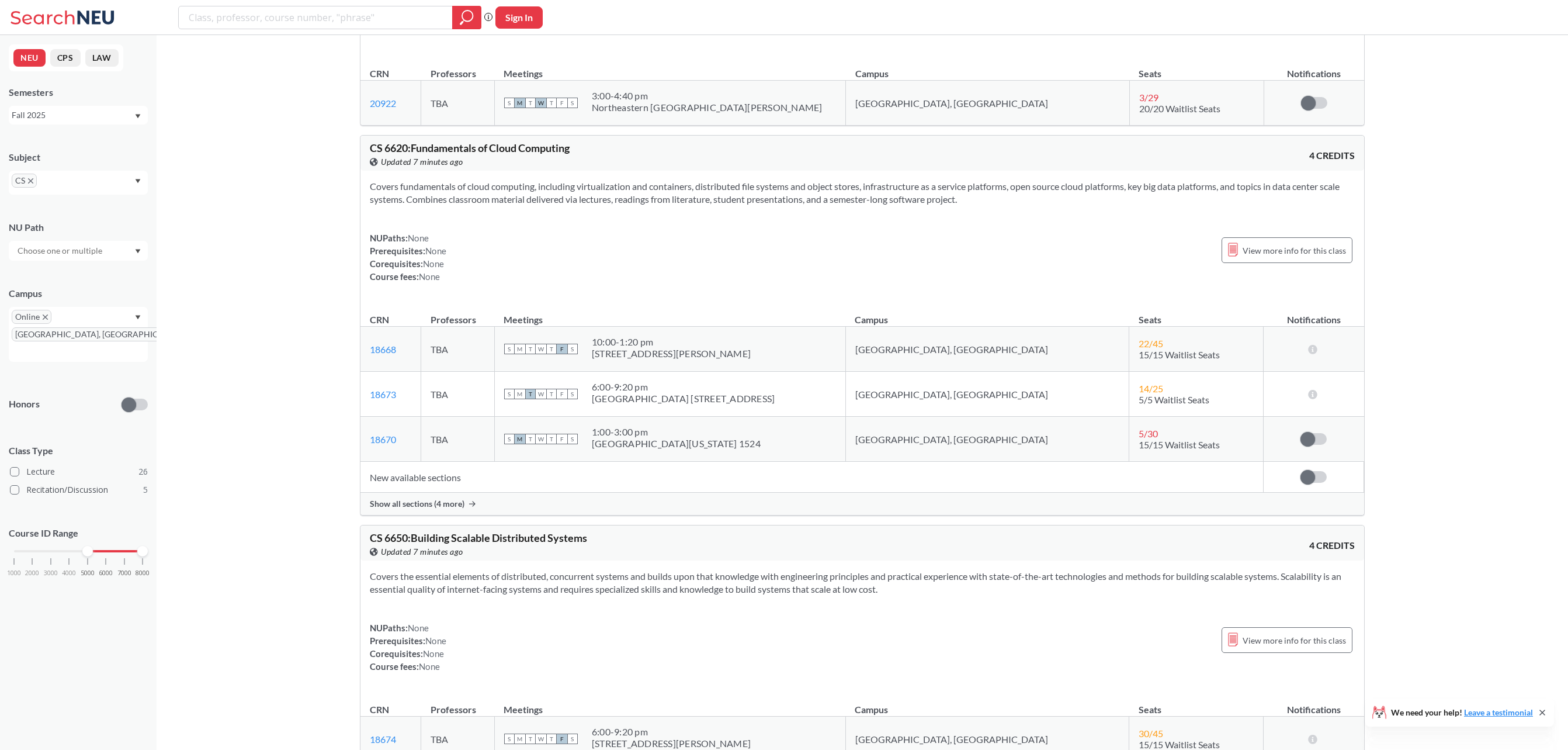
scroll to position [9653, 0]
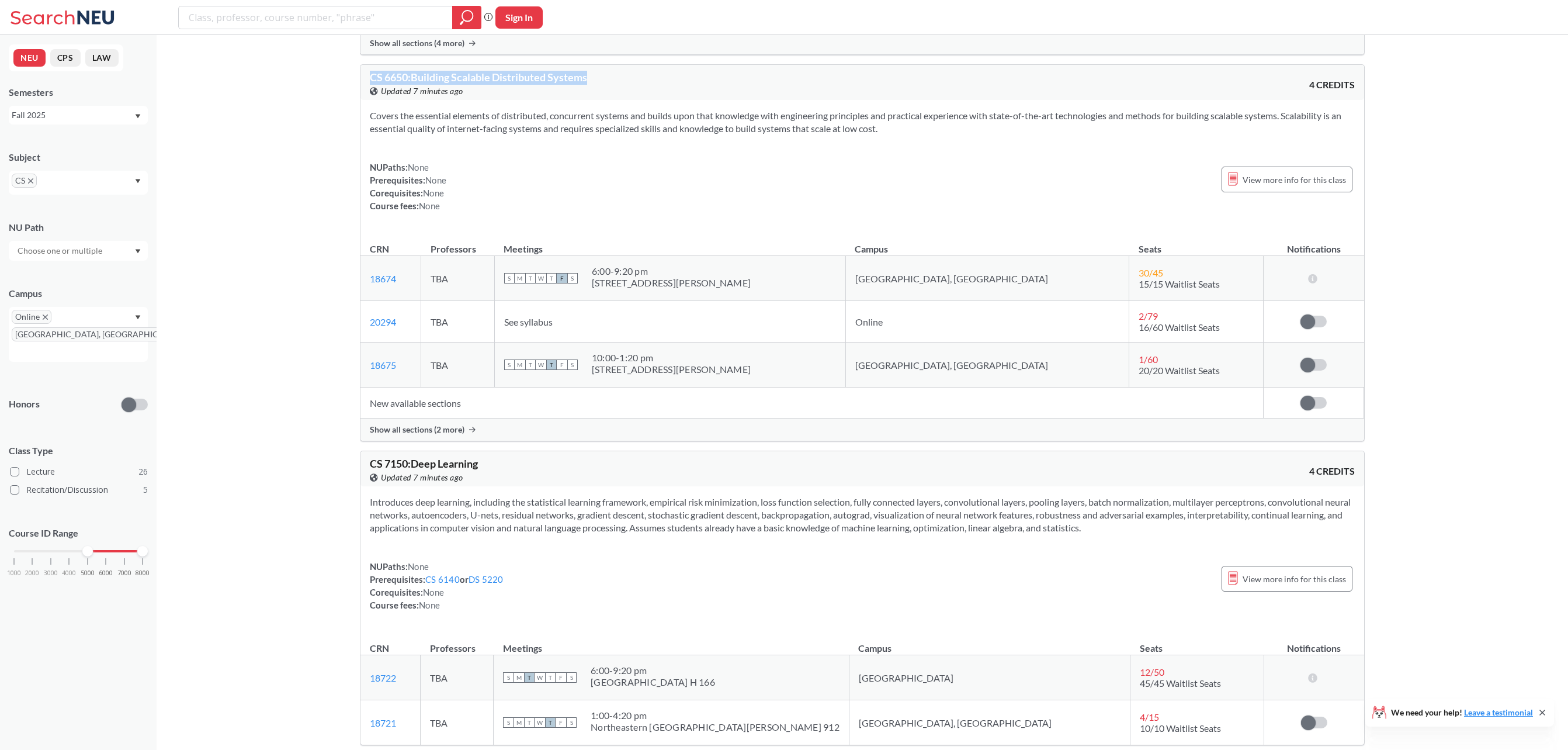
drag, startPoint x: 439, startPoint y: 107, endPoint x: 605, endPoint y: 116, distance: 166.2
click at [605, 100] on div "CS 6650 : Building Scalable Distributed Systems View this course on Banner. Upd…" at bounding box center [862, 82] width 1004 height 35
click at [455, 435] on span "Show all sections (2 more)" at bounding box center [417, 429] width 95 height 11
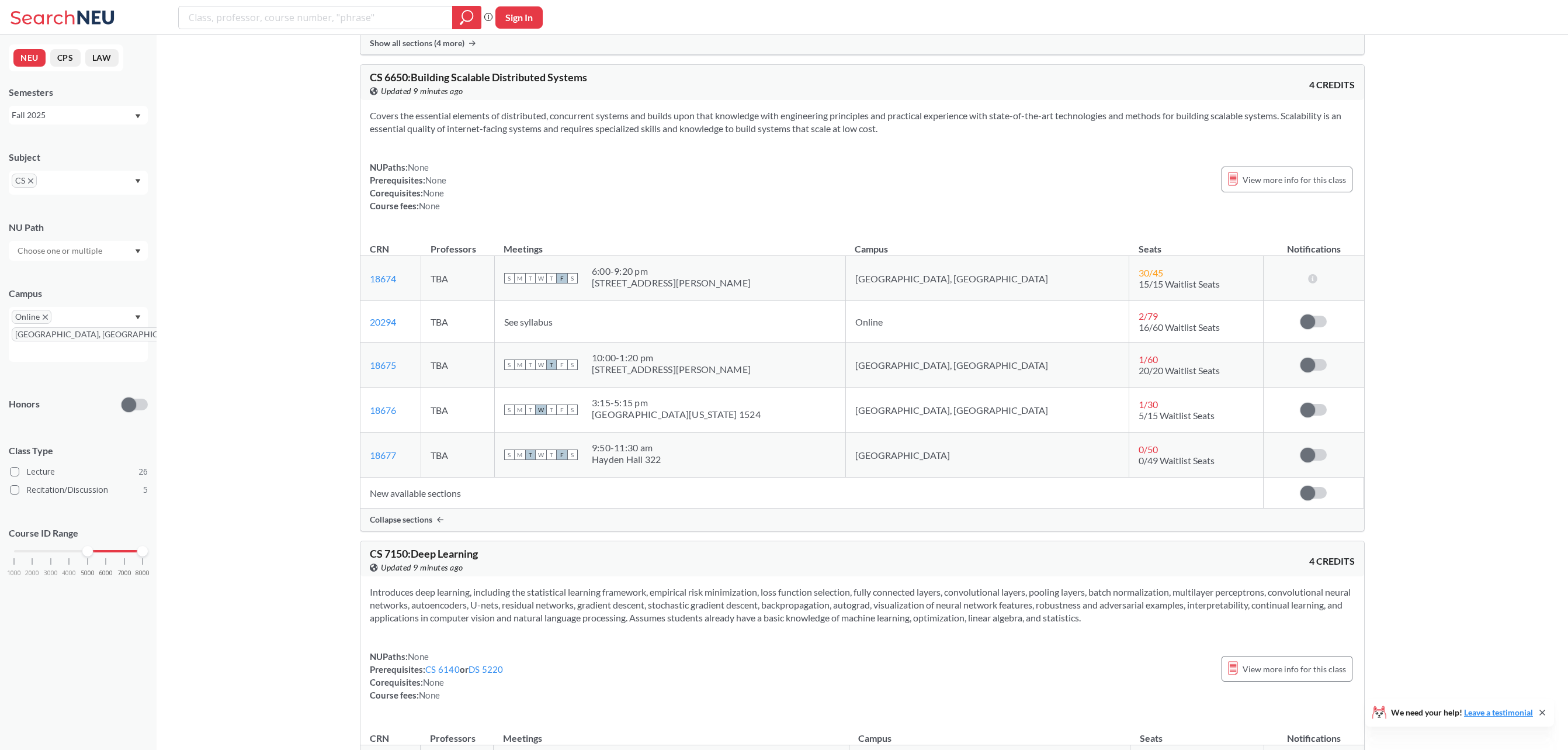
click at [937, 478] on td "[GEOGRAPHIC_DATA]" at bounding box center [987, 454] width 284 height 45
drag, startPoint x: 943, startPoint y: 368, endPoint x: 1065, endPoint y: 381, distance: 122.7
click at [1065, 381] on tbody "18674 View this section on Banner. TBA S M T W T F S 6:00 - 9:20 pm [STREET_ADD…" at bounding box center [862, 367] width 1004 height 222
click at [982, 343] on td "Online" at bounding box center [987, 321] width 284 height 41
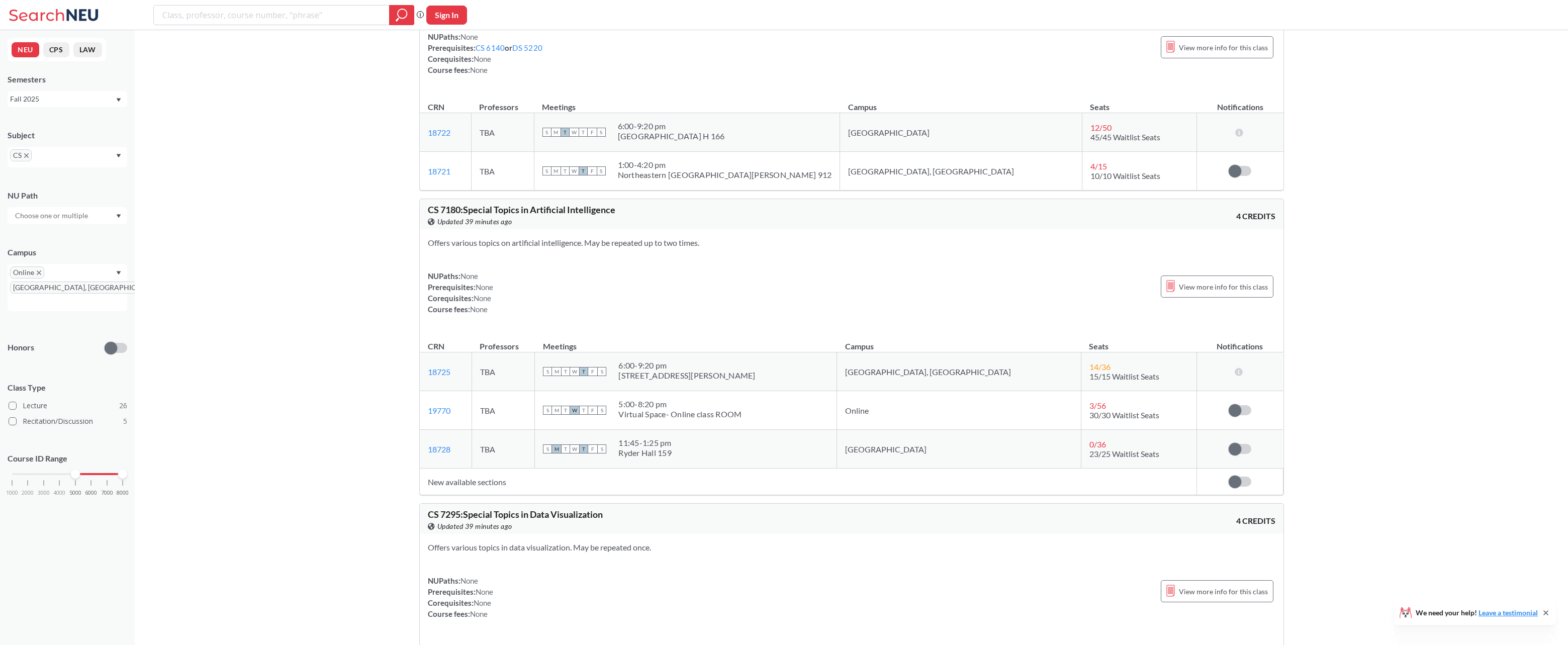
scroll to position [8406, 0]
